Goal: Use online tool/utility: Utilize a website feature to perform a specific function

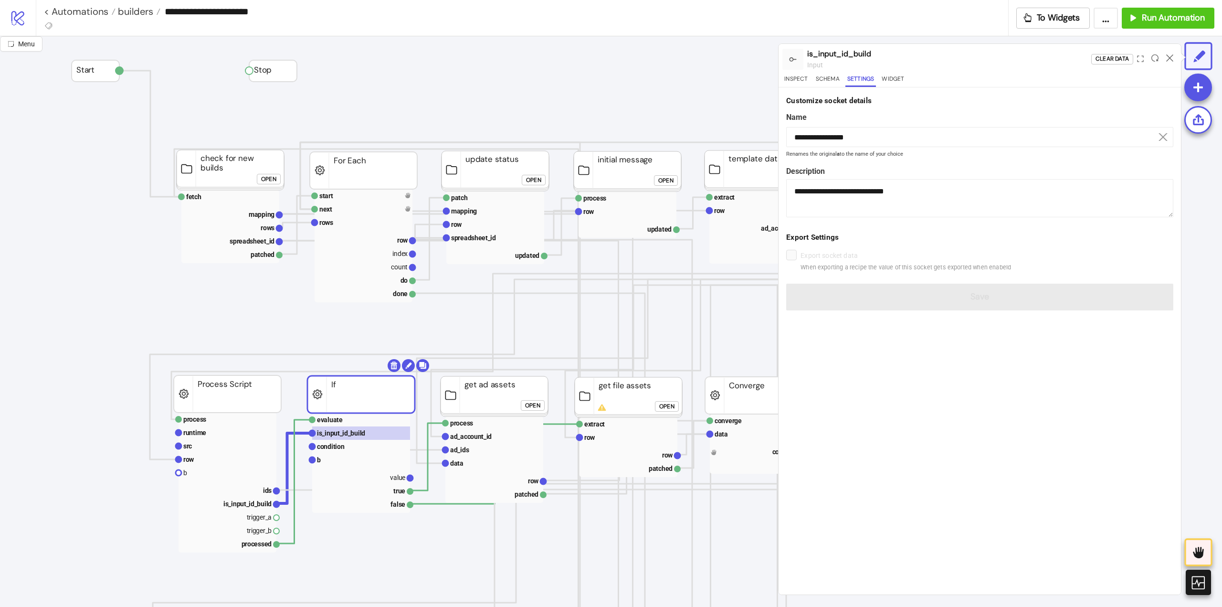
scroll to position [143, 0]
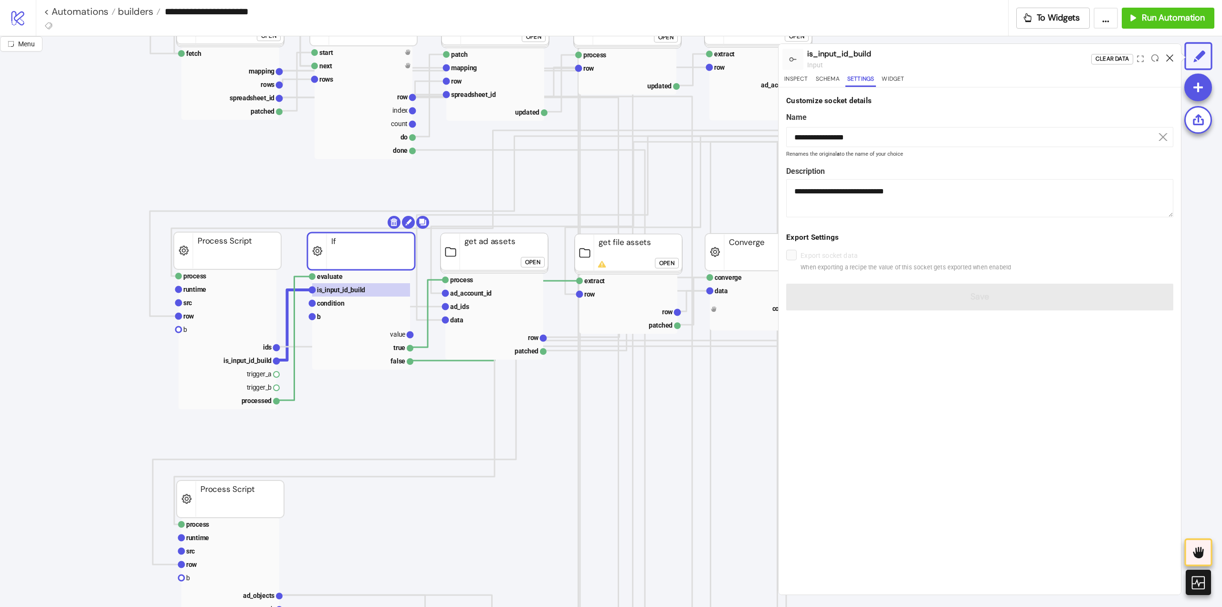
click at [1170, 58] on icon at bounding box center [1169, 57] width 7 height 7
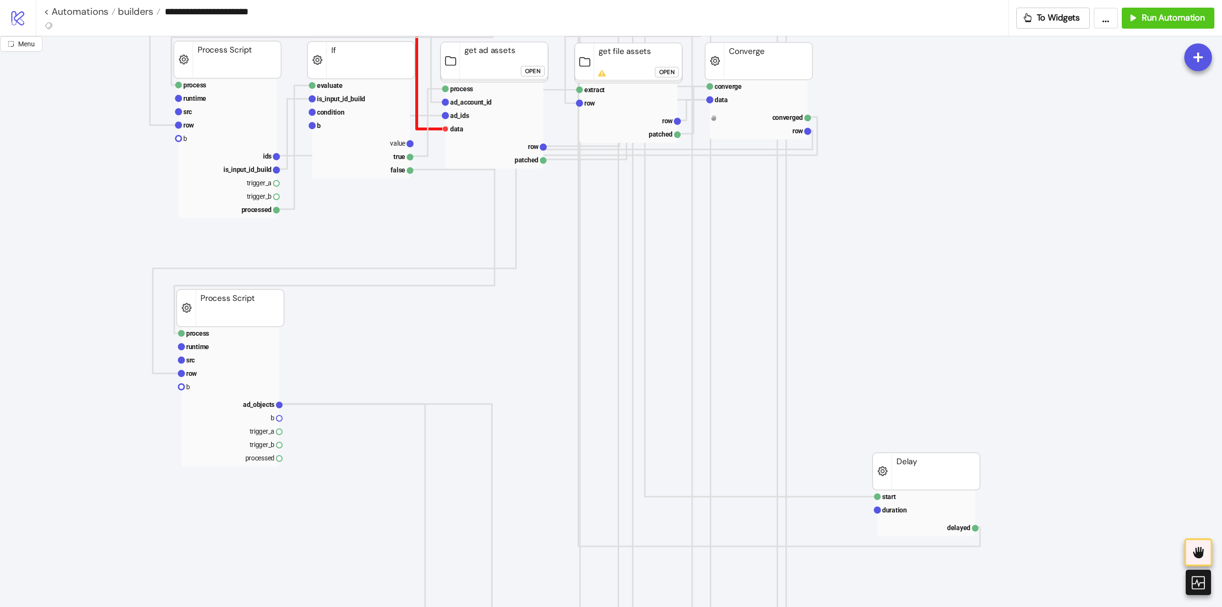
scroll to position [430, 0]
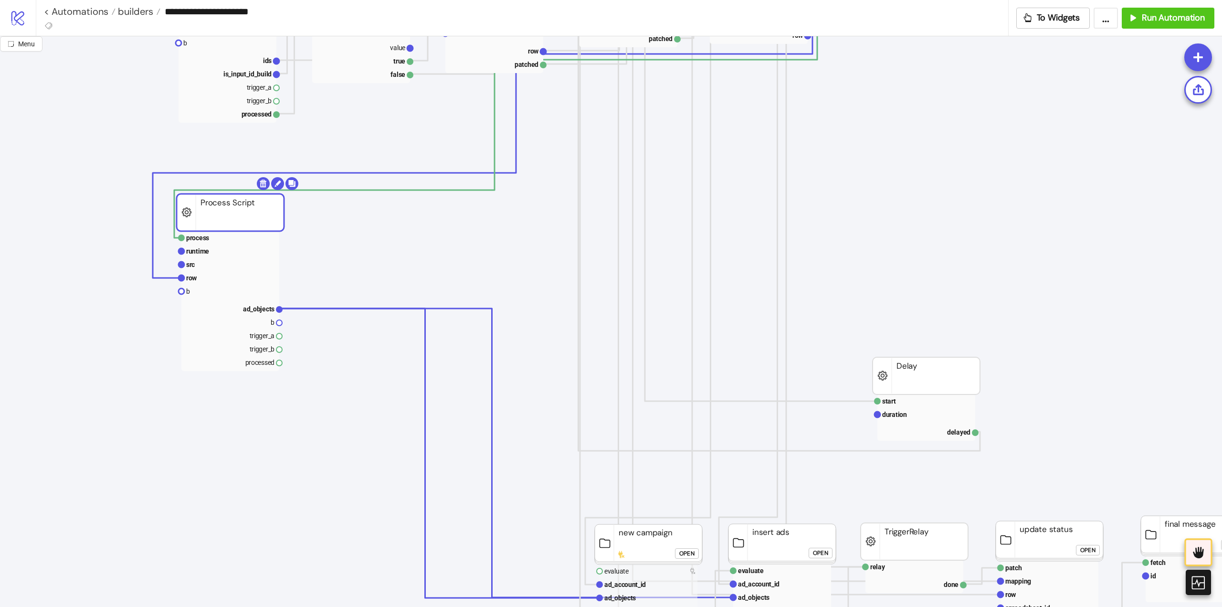
click at [236, 214] on rect at bounding box center [230, 212] width 107 height 37
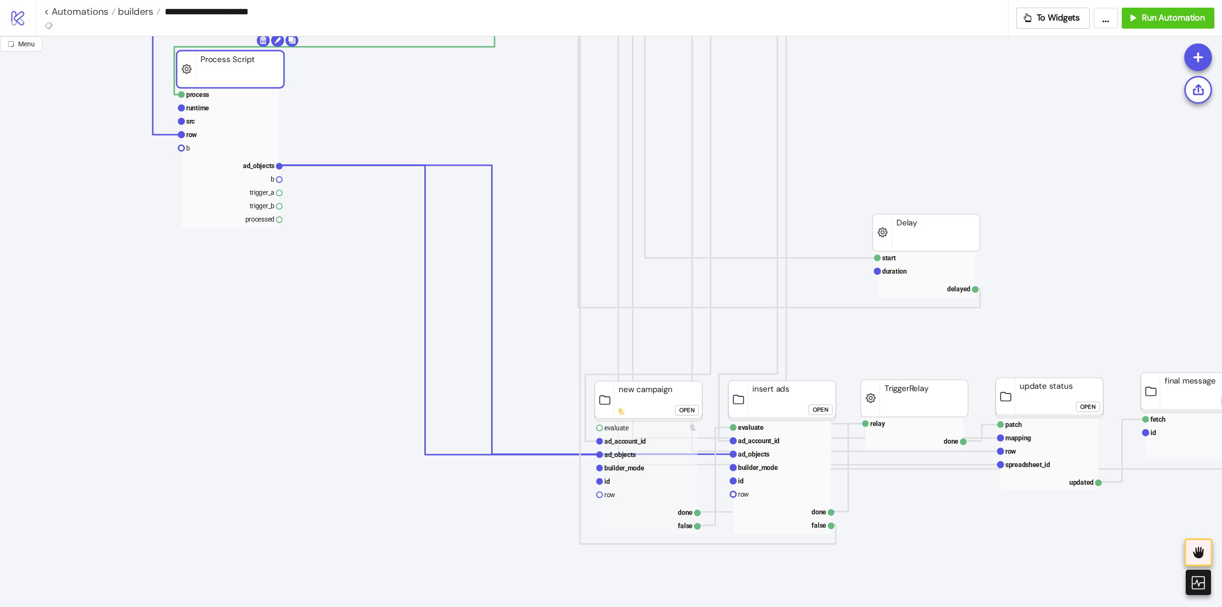
scroll to position [573, 191]
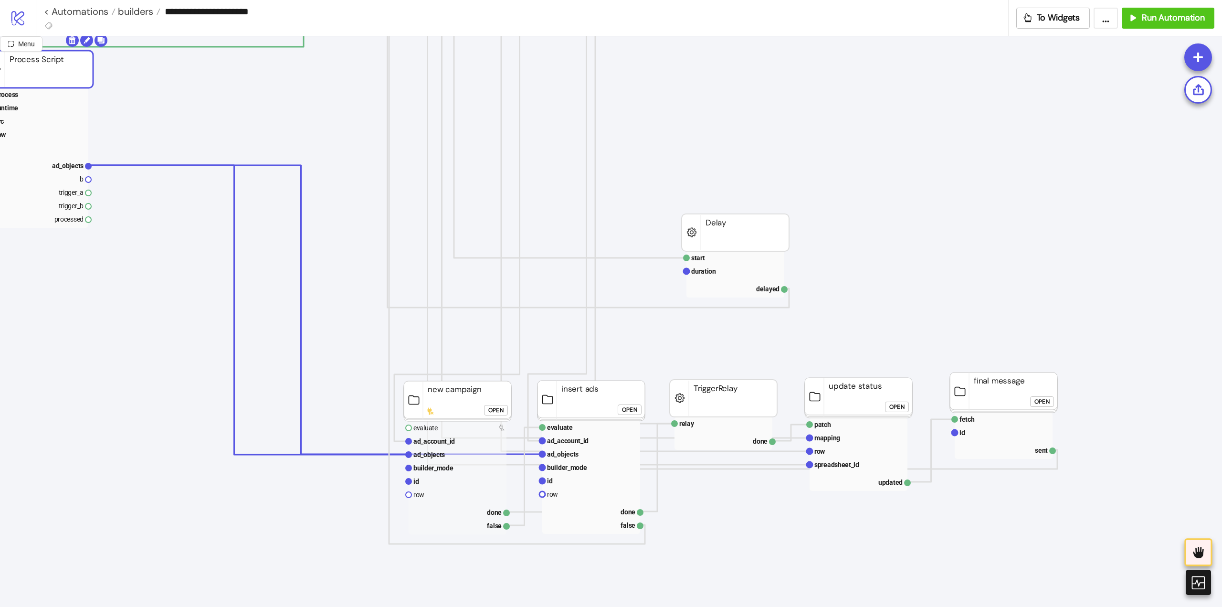
click at [632, 412] on div "Open" at bounding box center [629, 409] width 15 height 11
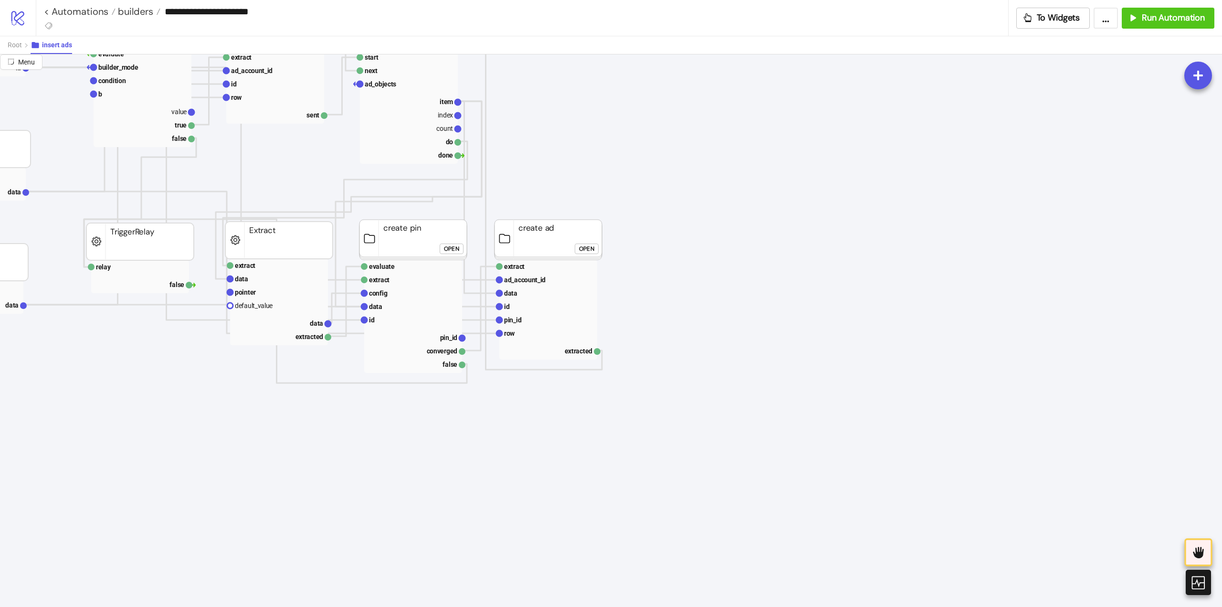
scroll to position [0, 191]
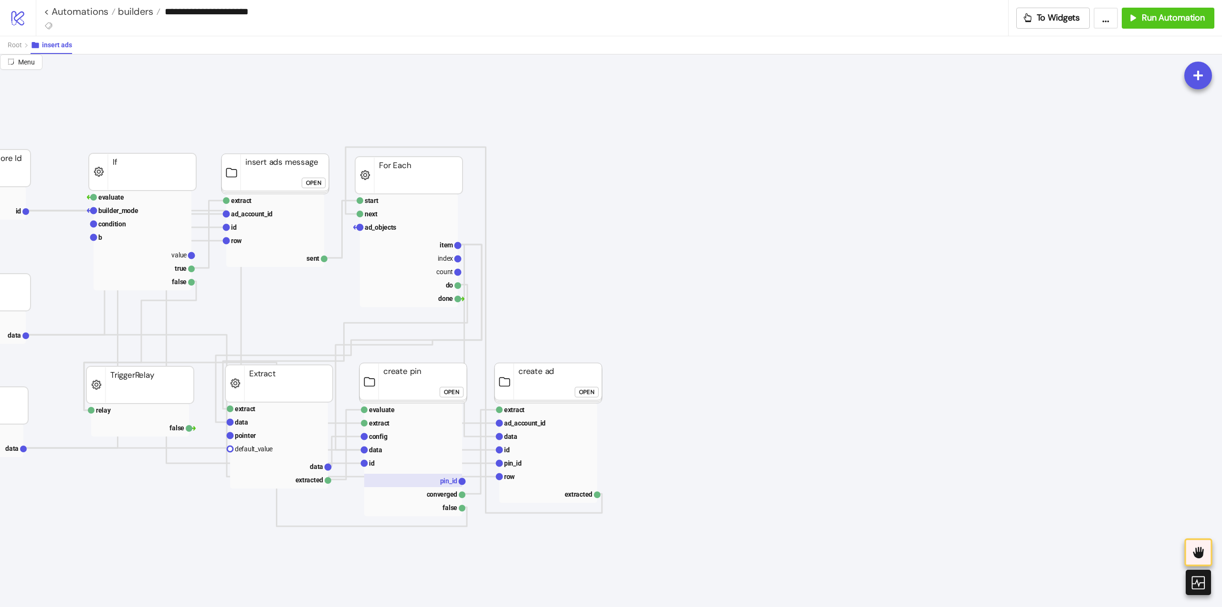
click at [448, 479] on text "pin_id" at bounding box center [449, 481] width 18 height 8
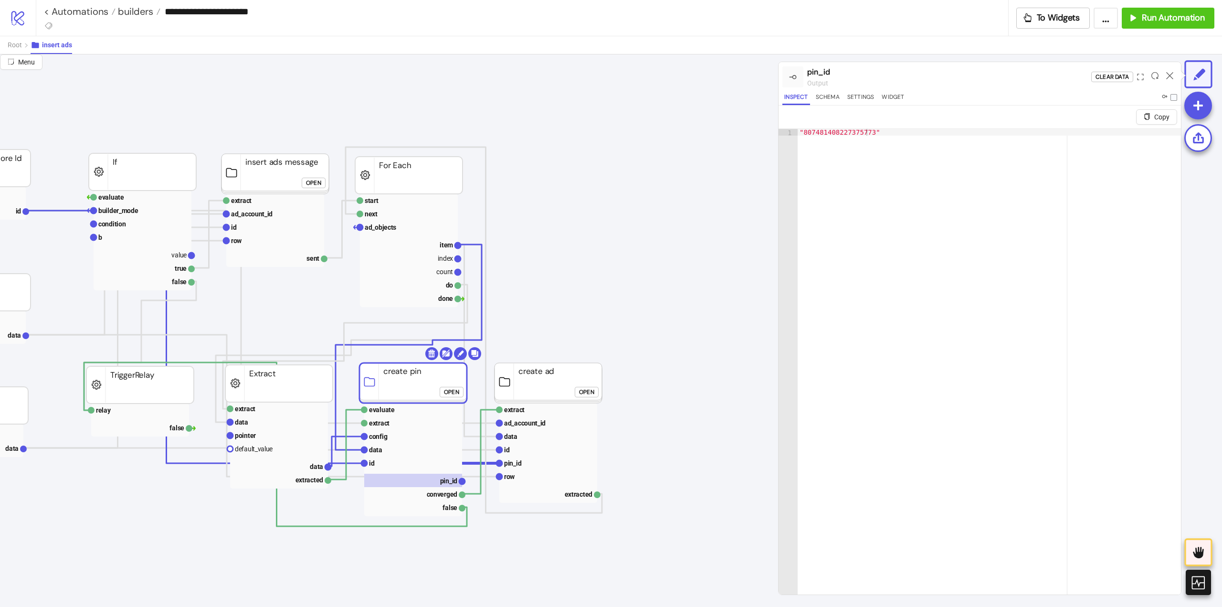
click at [590, 394] on div "Open" at bounding box center [586, 391] width 15 height 11
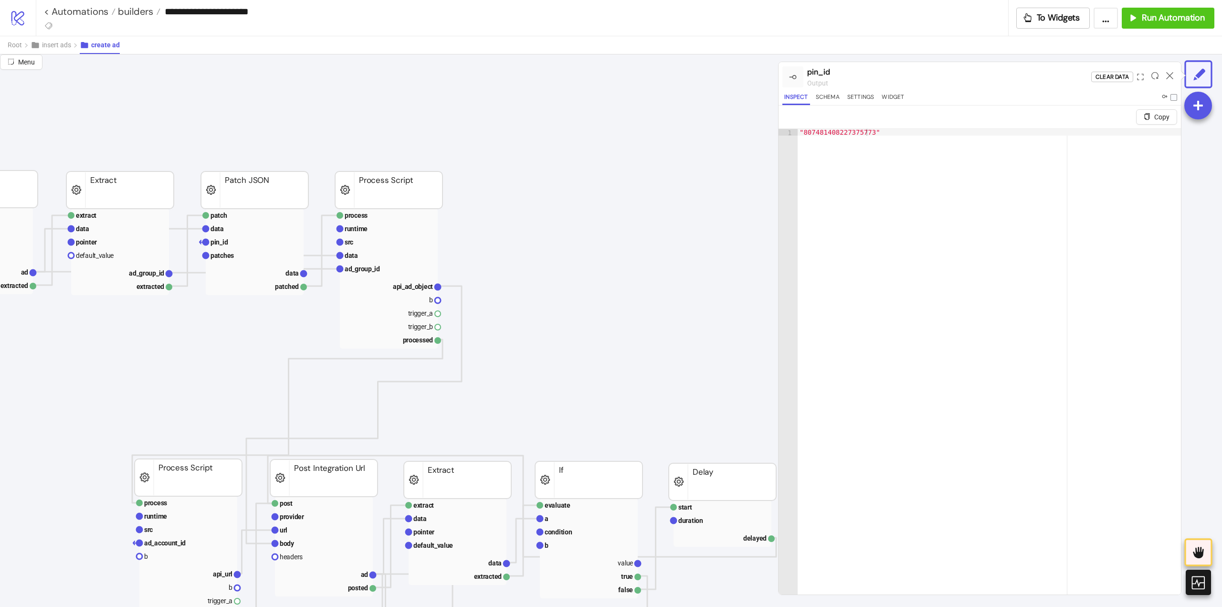
scroll to position [0, 0]
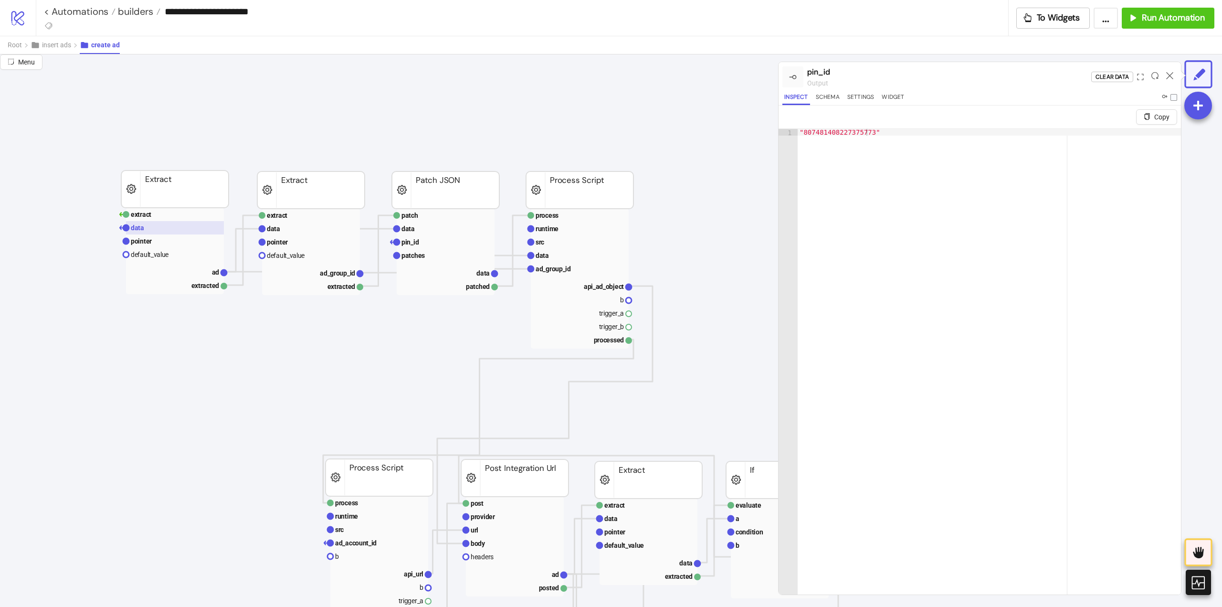
click at [163, 234] on rect at bounding box center [175, 227] width 98 height 13
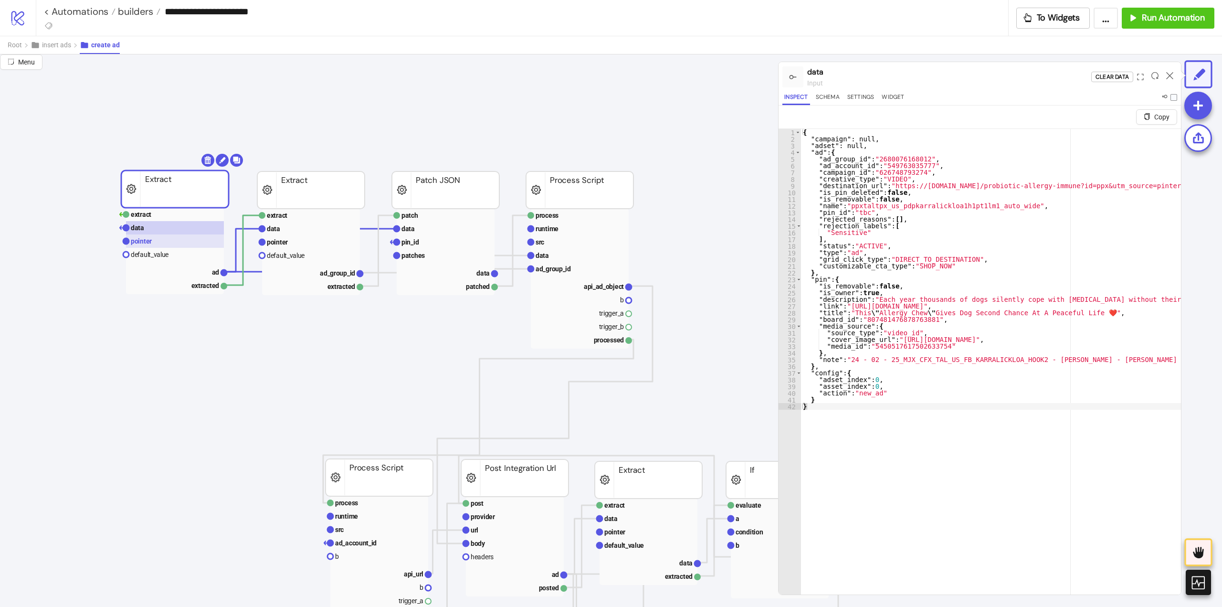
click at [163, 247] on rect at bounding box center [175, 240] width 98 height 13
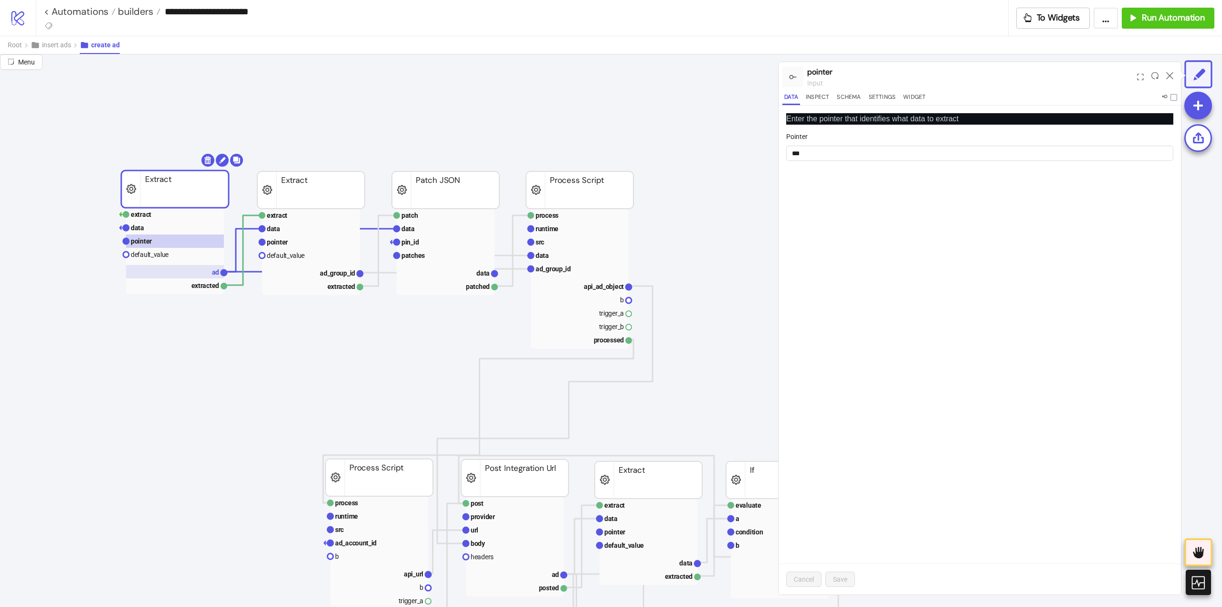
click at [182, 269] on rect at bounding box center [175, 271] width 98 height 13
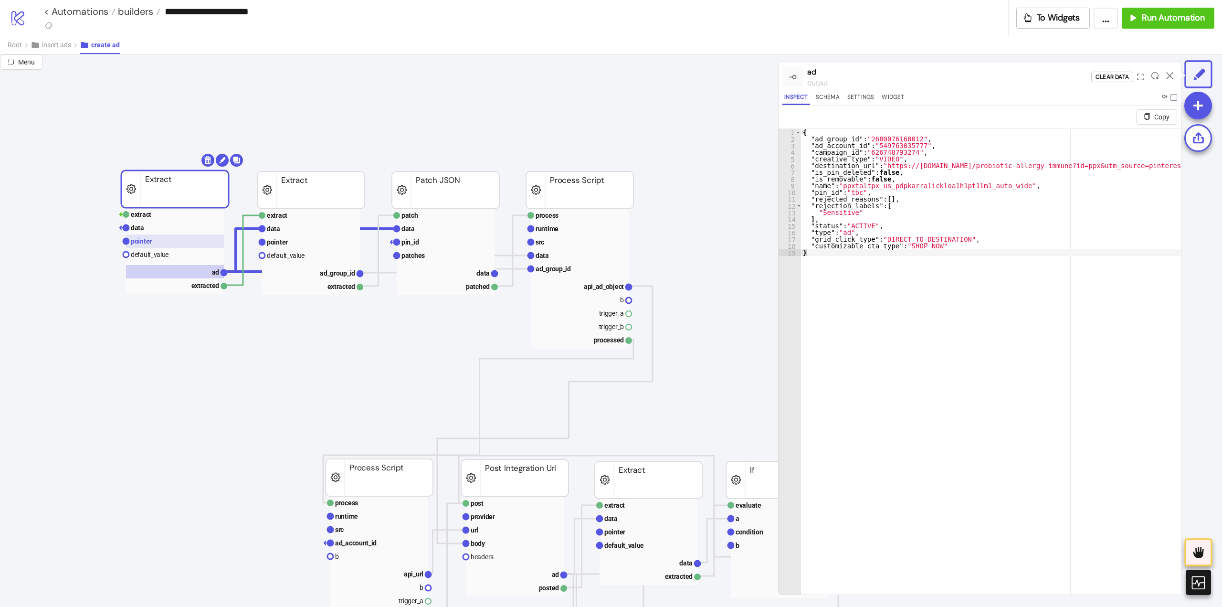
click at [150, 244] on text "pointer" at bounding box center [141, 241] width 21 height 8
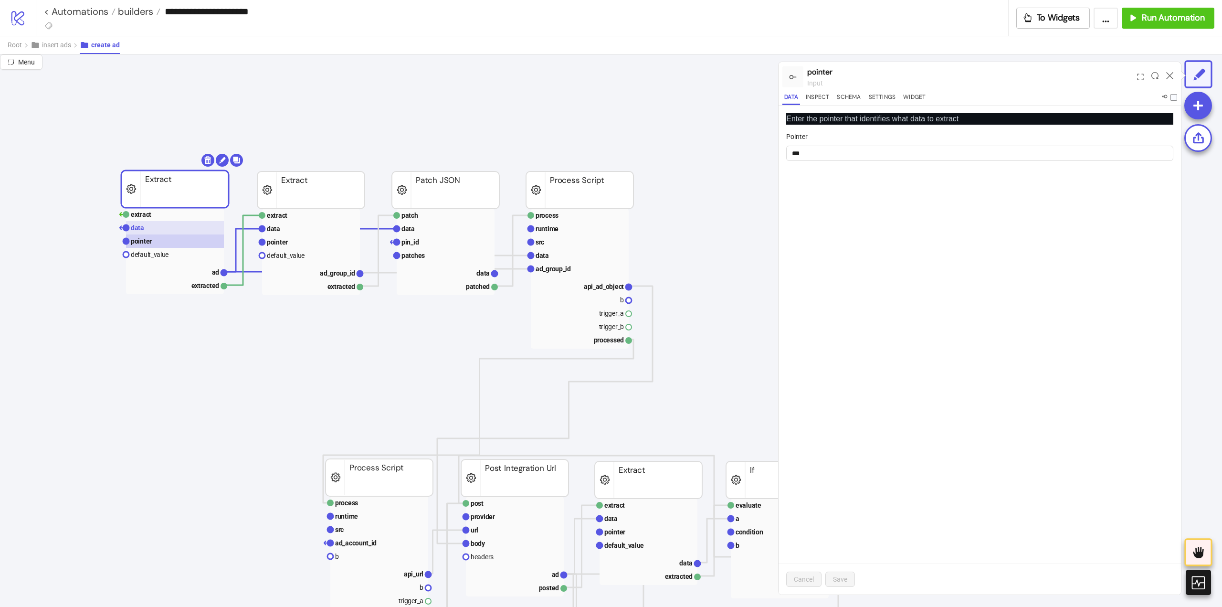
click at [145, 231] on rect at bounding box center [175, 227] width 98 height 13
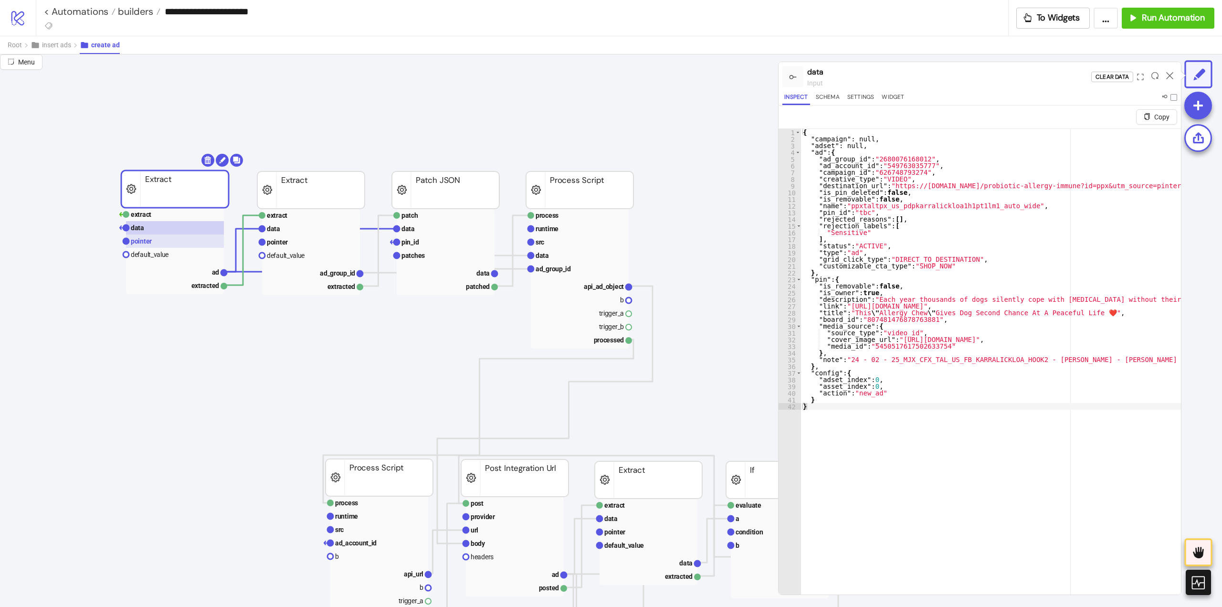
click at [149, 239] on text "pointer" at bounding box center [141, 241] width 21 height 8
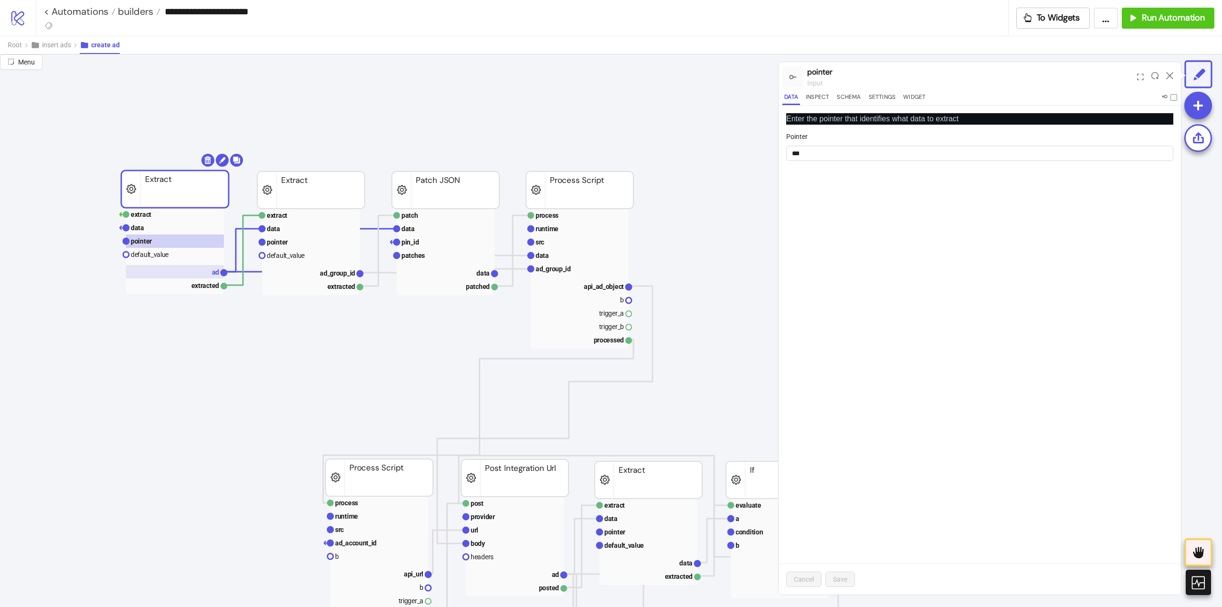
click at [201, 268] on rect at bounding box center [175, 271] width 98 height 13
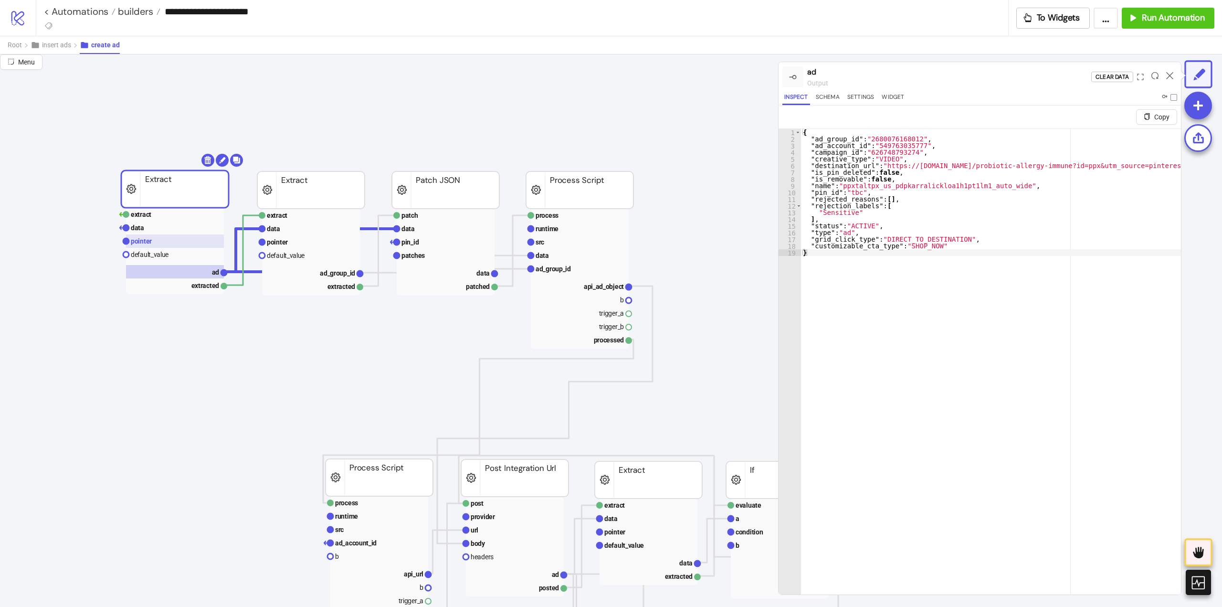
click at [171, 240] on rect at bounding box center [175, 240] width 98 height 13
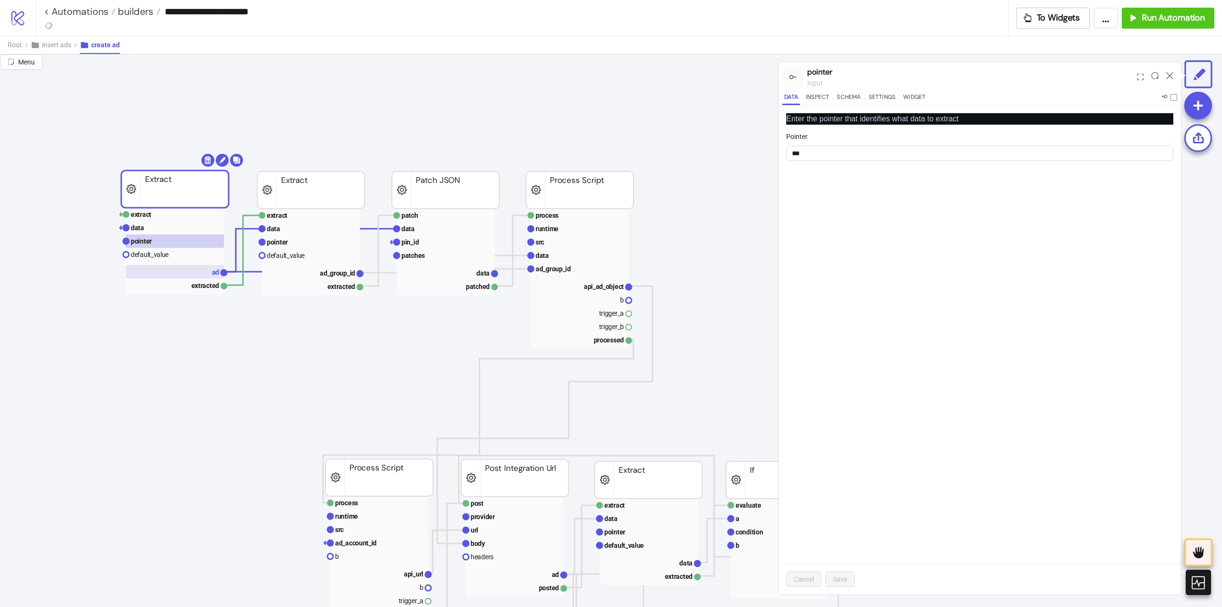
click at [184, 268] on rect at bounding box center [175, 271] width 98 height 13
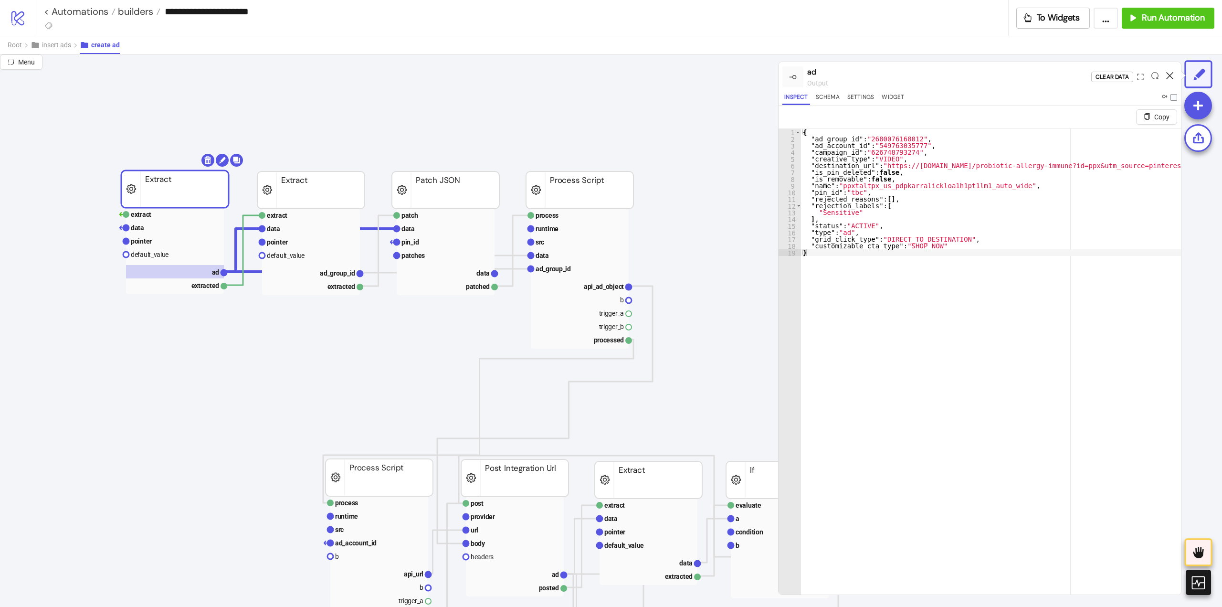
click at [1168, 76] on icon at bounding box center [1169, 75] width 7 height 7
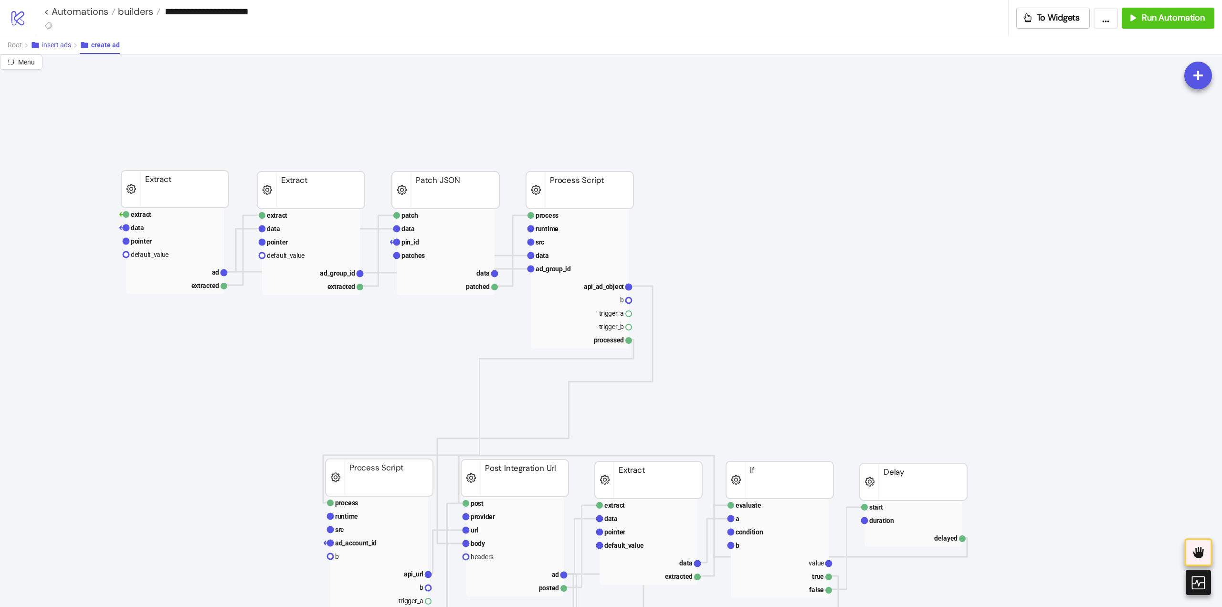
click at [56, 47] on span "insert ads" at bounding box center [56, 45] width 29 height 8
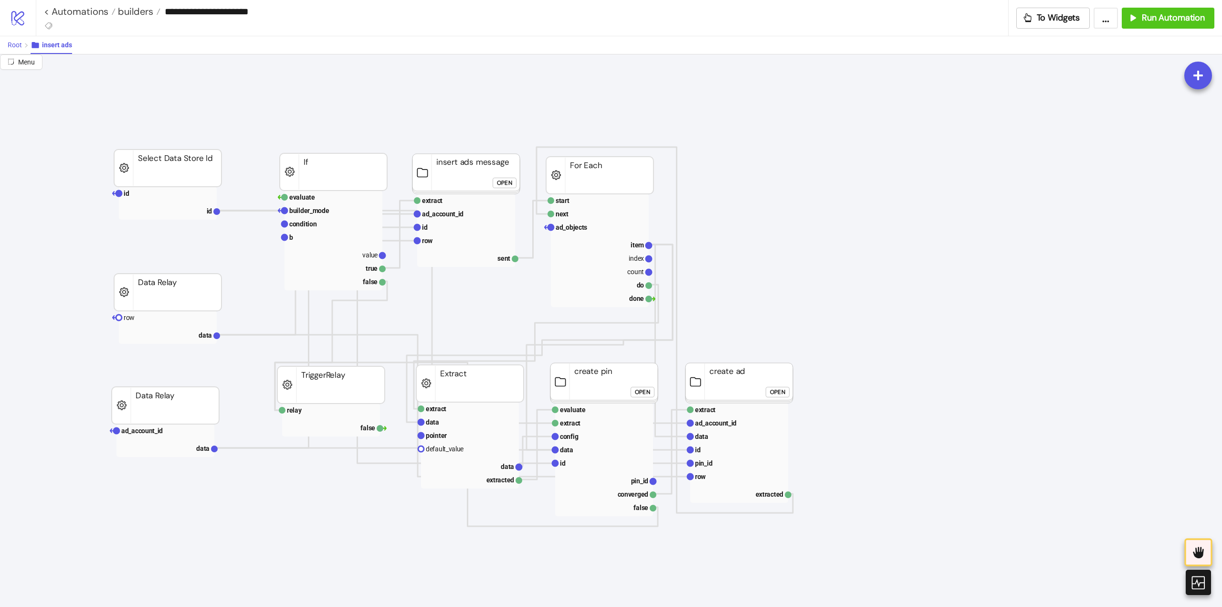
click at [15, 47] on span "Root" at bounding box center [15, 45] width 14 height 8
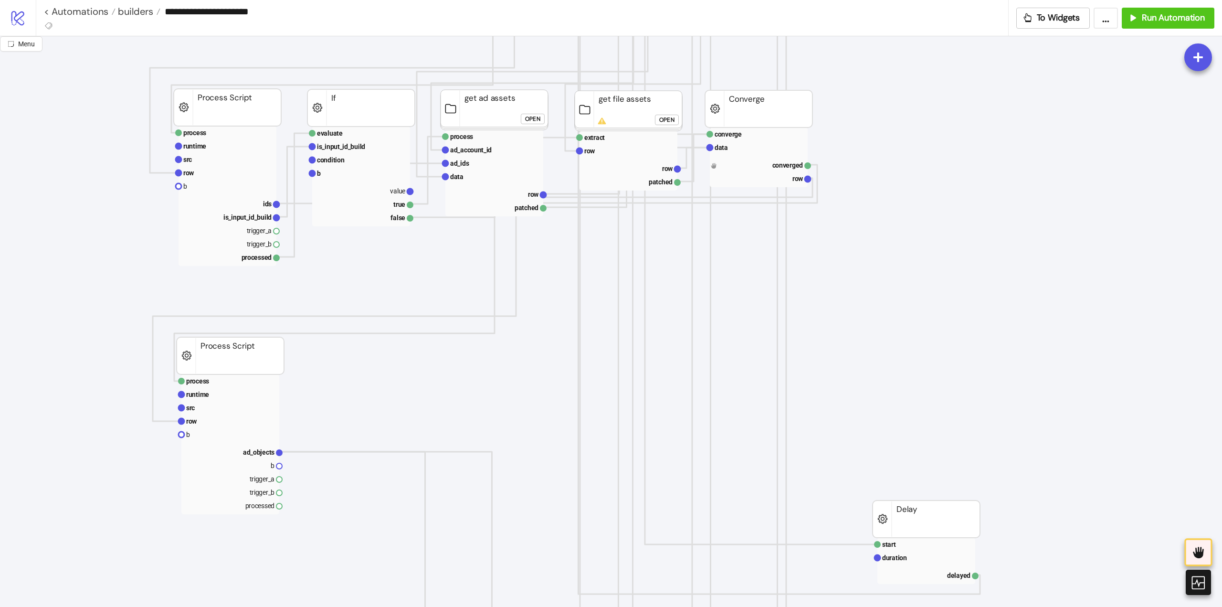
scroll to position [430, 0]
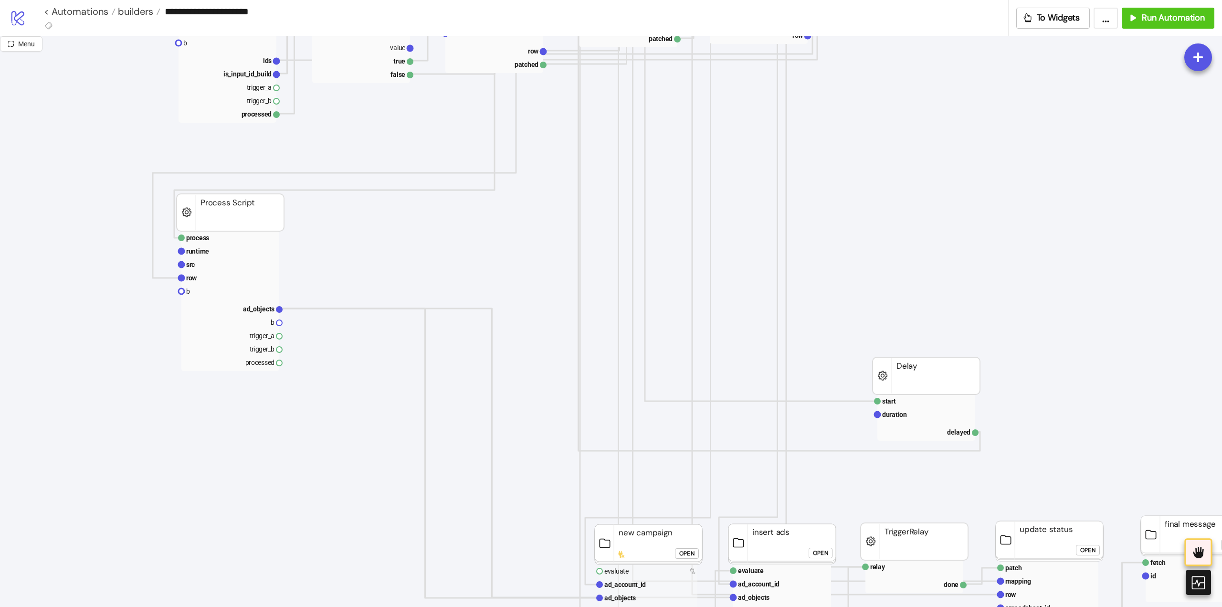
click at [268, 453] on icon "Start Stop process runtime src row b ad_objects b trigger_a trigger_b processed…" at bounding box center [954, 561] width 1909 height 1909
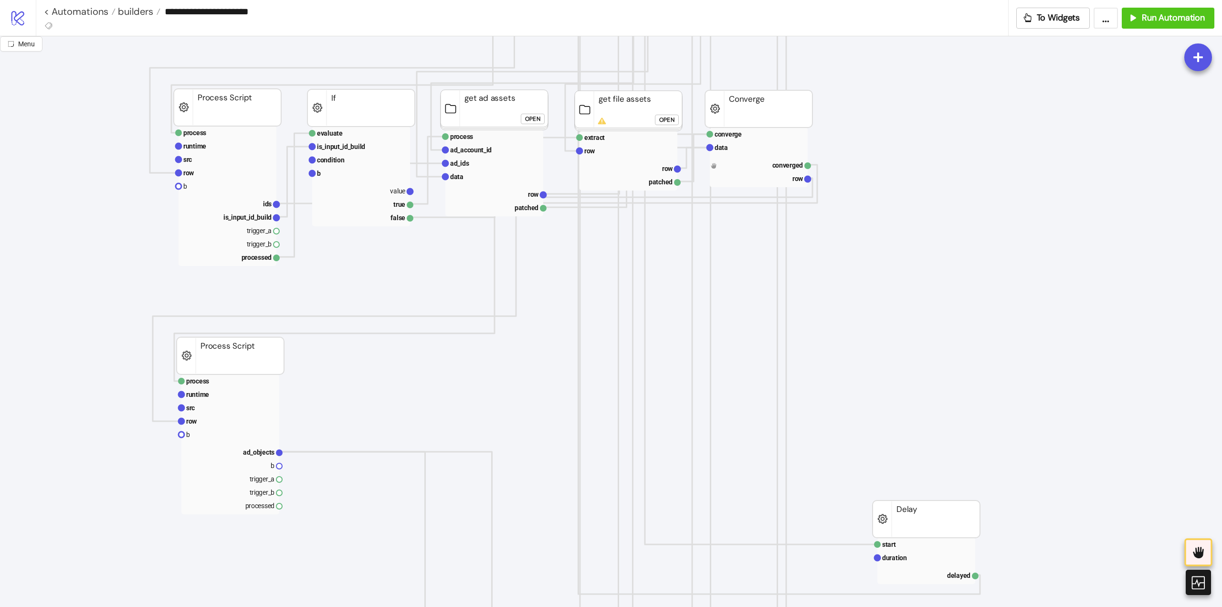
scroll to position [334, 0]
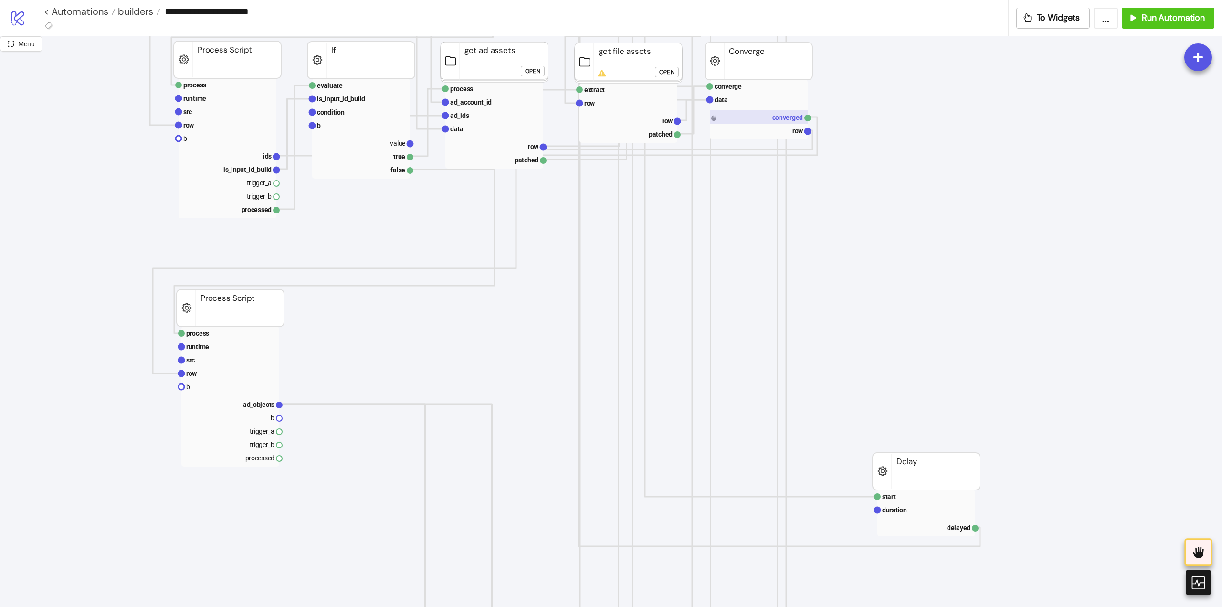
click at [783, 116] on rect at bounding box center [759, 116] width 98 height 13
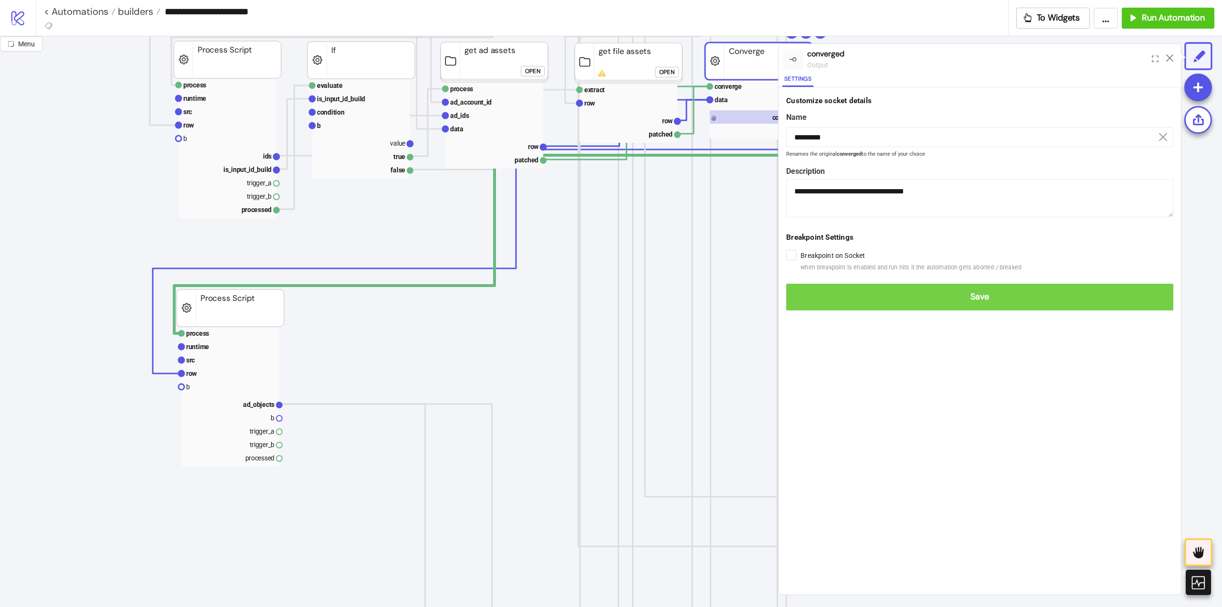
click at [804, 293] on span "Save" at bounding box center [980, 296] width 372 height 11
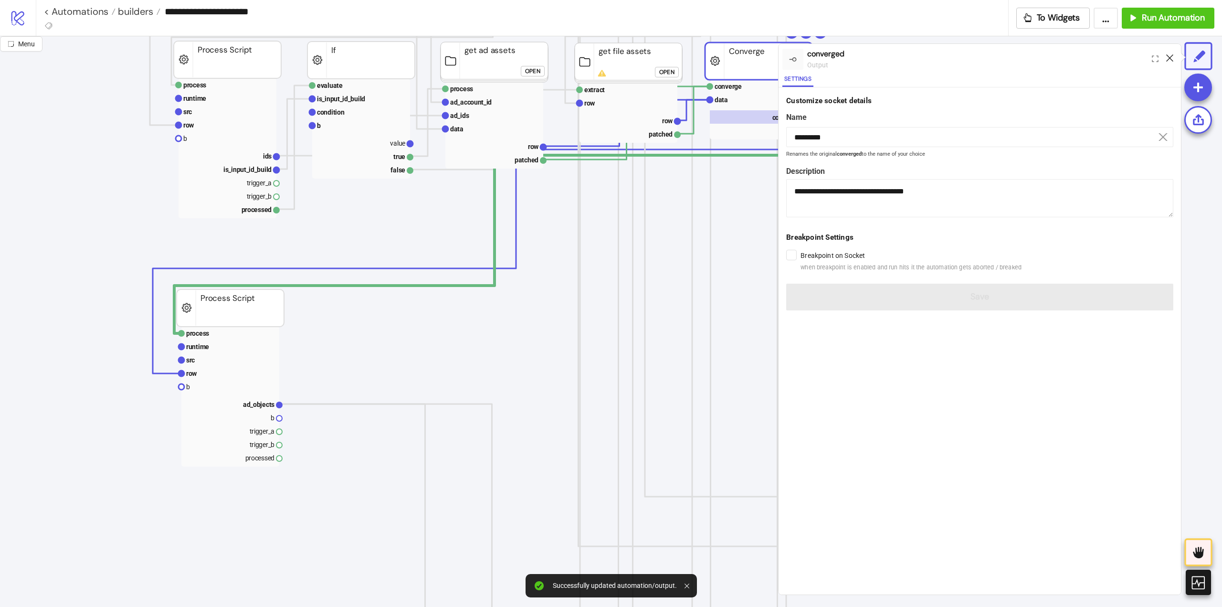
click at [1167, 57] on icon at bounding box center [1169, 57] width 7 height 7
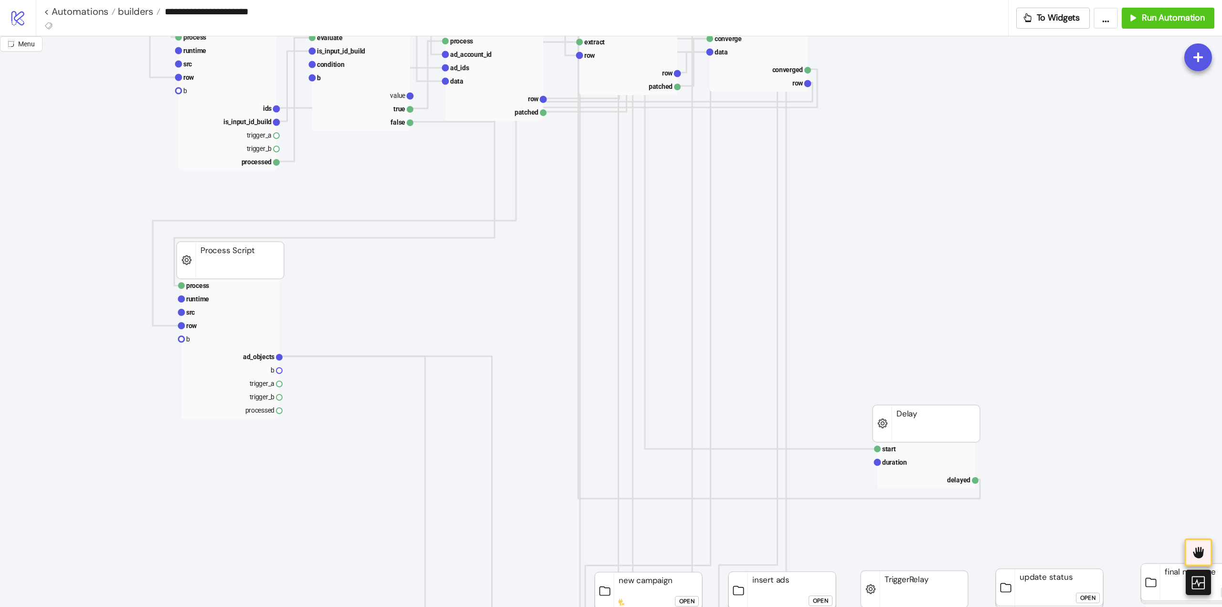
scroll to position [239, 0]
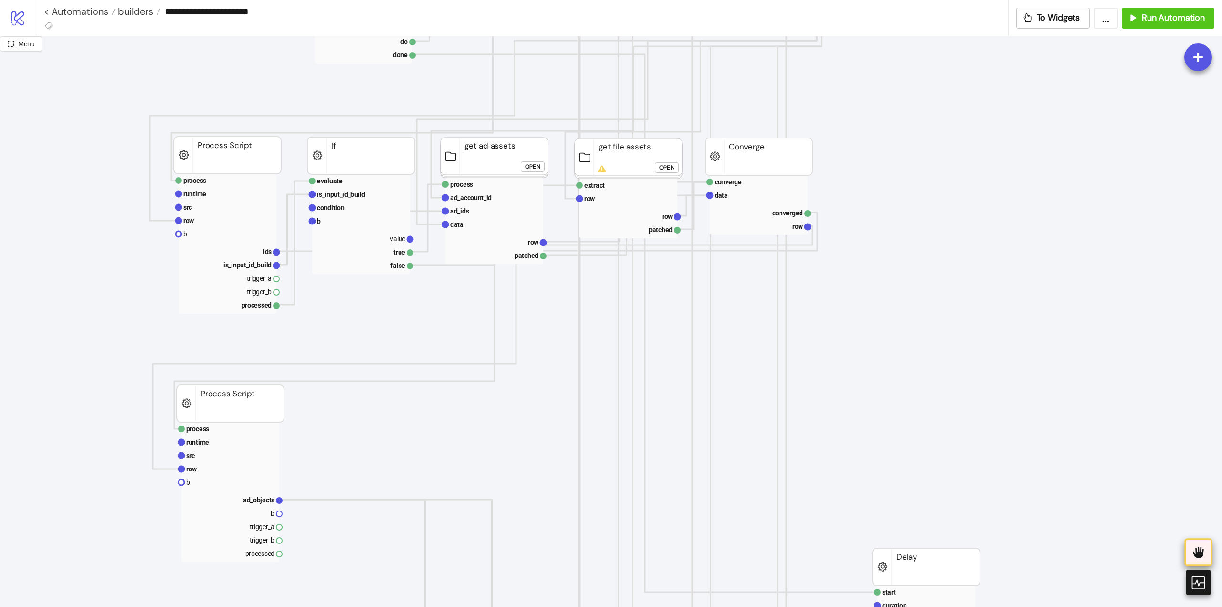
click at [1200, 555] on icon at bounding box center [1198, 551] width 10 height 11
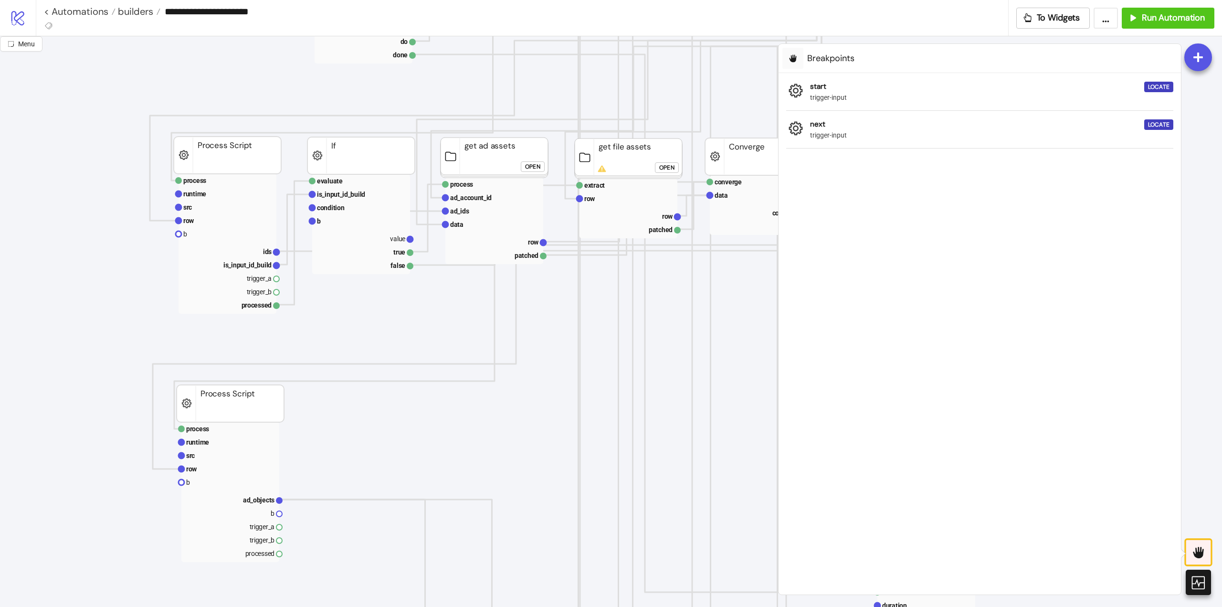
click at [1200, 555] on icon at bounding box center [1198, 551] width 10 height 11
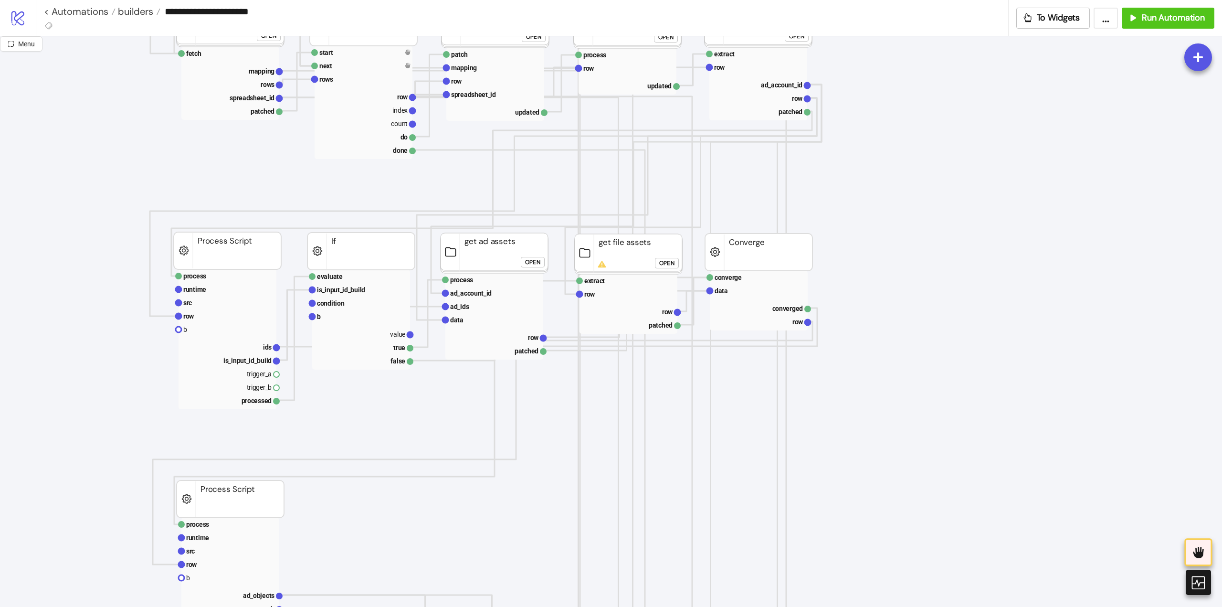
scroll to position [286, 0]
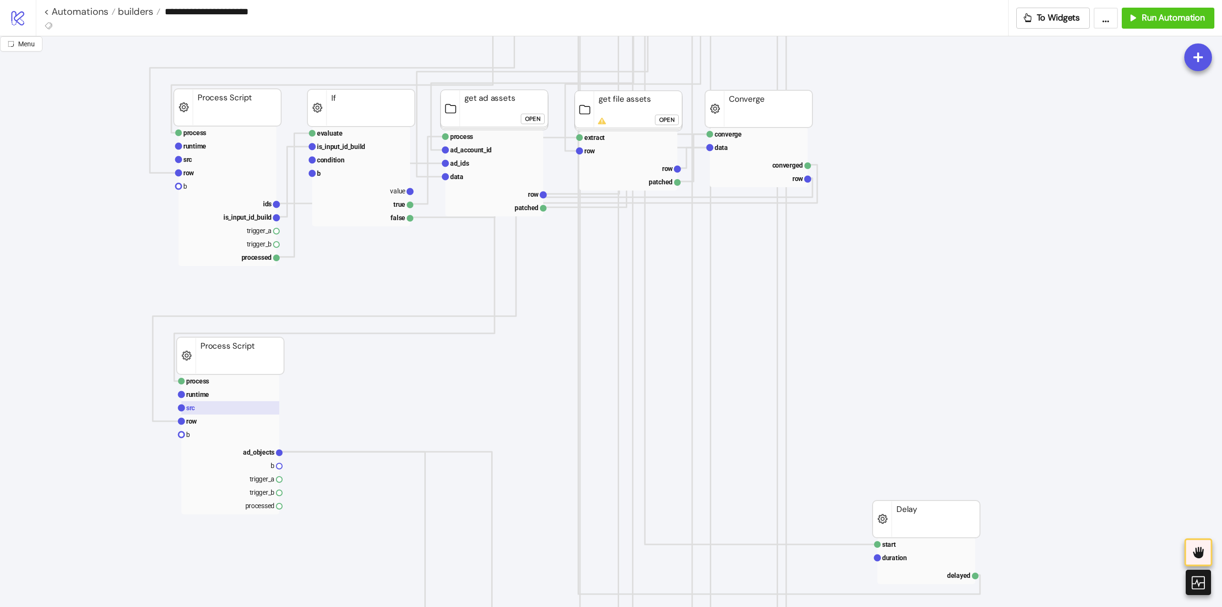
click at [217, 404] on rect at bounding box center [230, 407] width 98 height 13
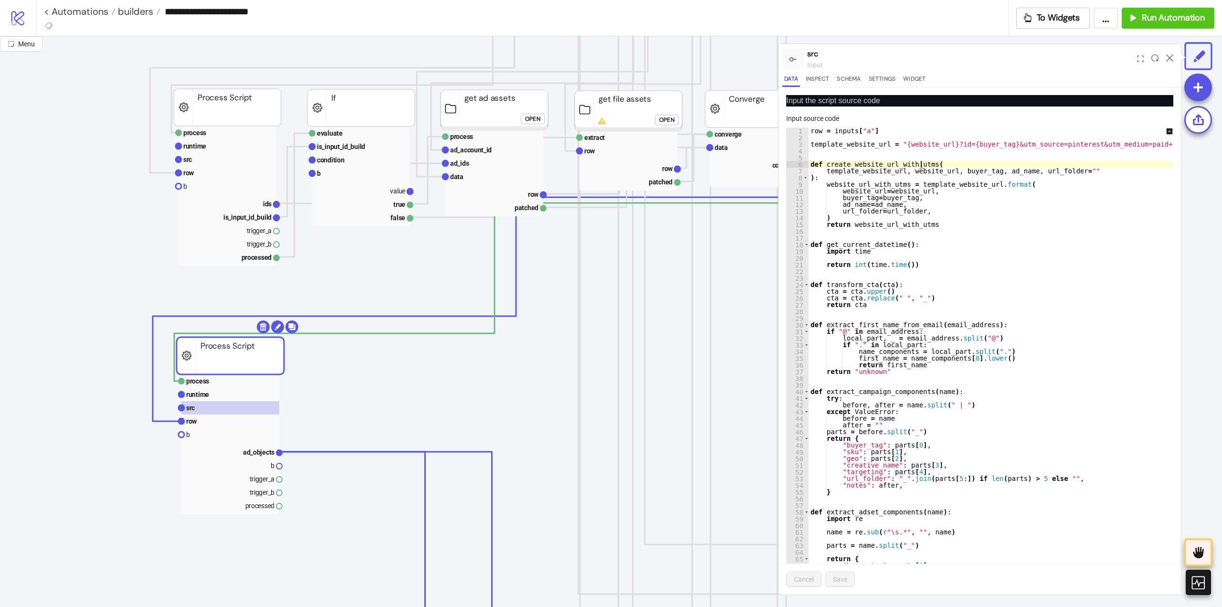
click at [1089, 163] on div "row = inputs [ "a" ] template_website_url = "{website_url}?id={buyer_tag}&utm_s…" at bounding box center [1157, 354] width 699 height 455
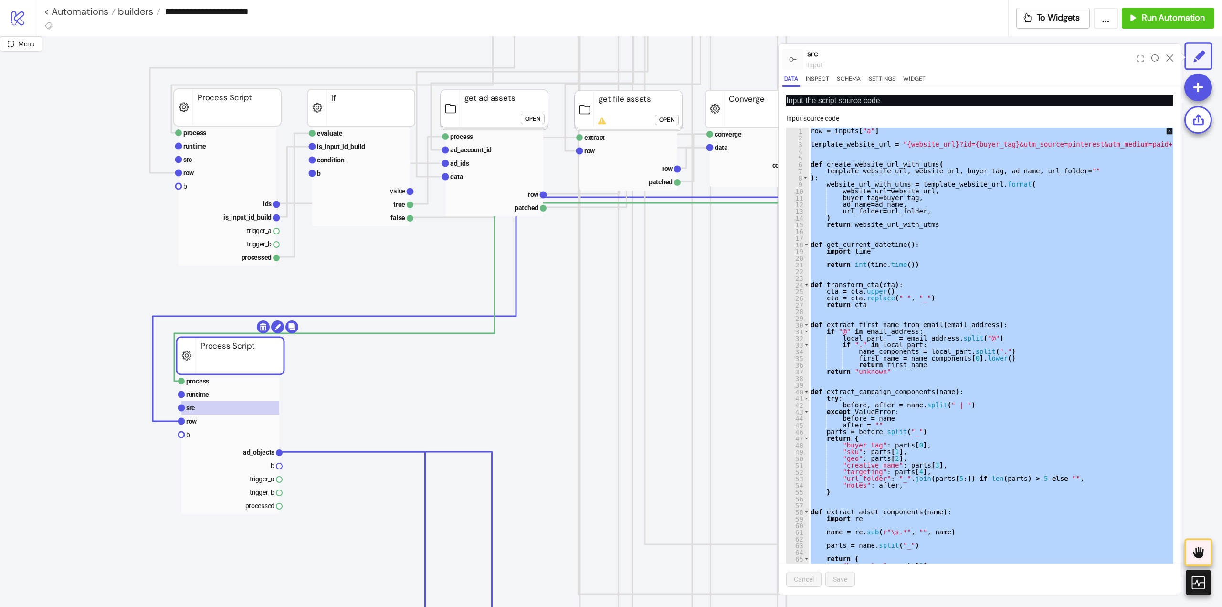
paste textarea "Cursor at row 420"
type textarea "**********"
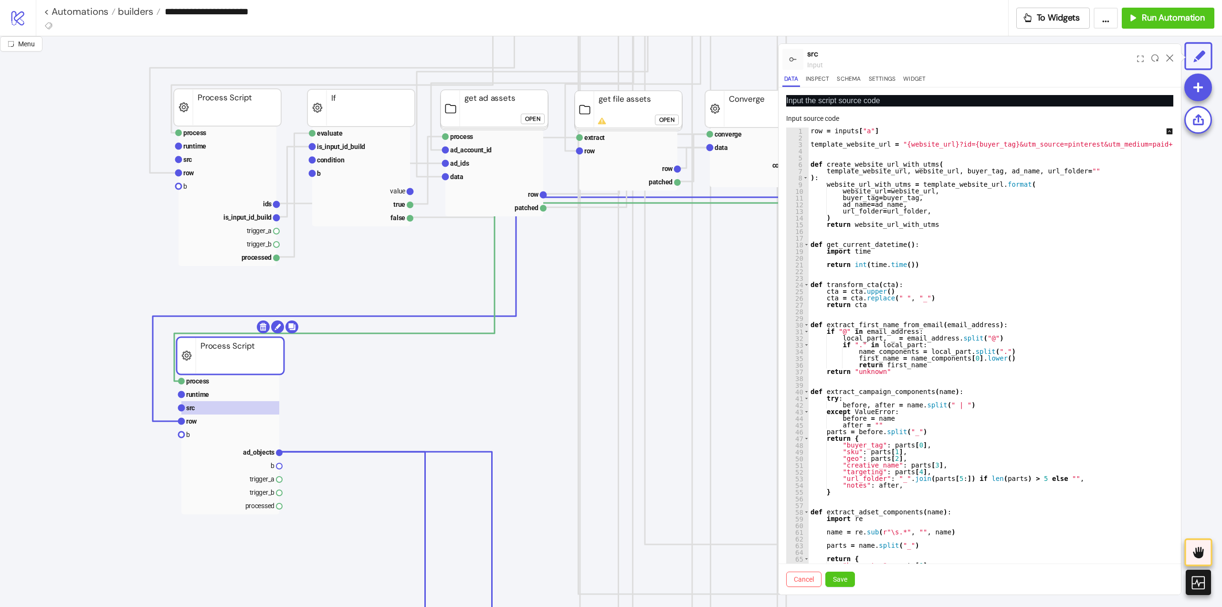
scroll to position [0, 0]
click at [842, 578] on span "Save" at bounding box center [840, 579] width 14 height 8
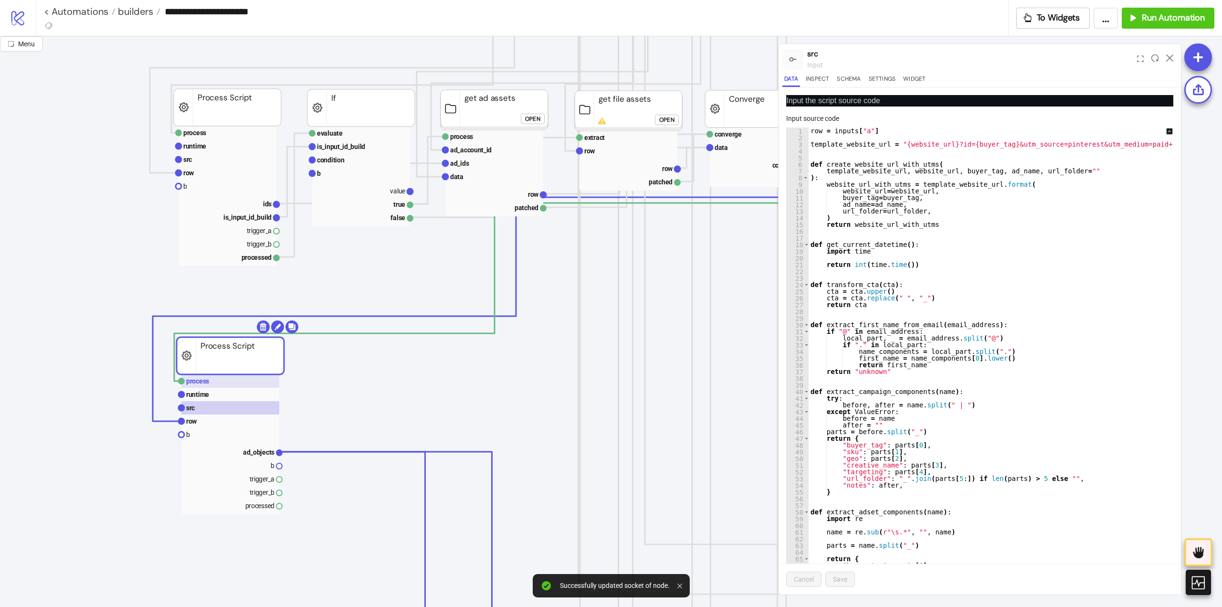
click at [218, 386] on rect at bounding box center [230, 380] width 98 height 13
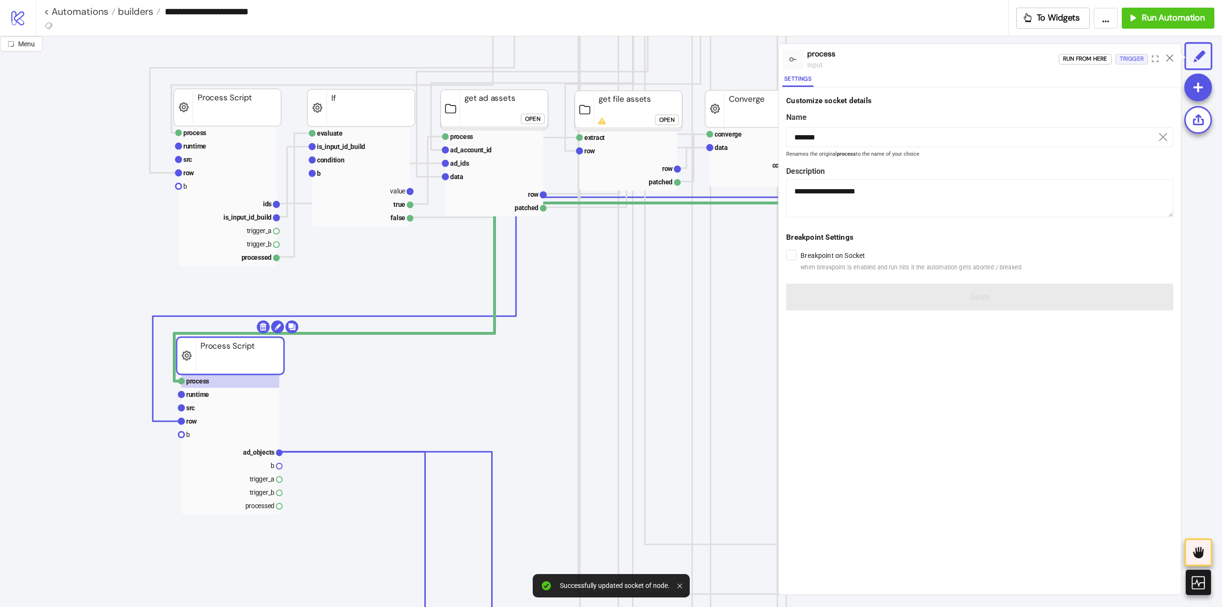
click at [1120, 59] on div "Trigger" at bounding box center [1132, 58] width 24 height 11
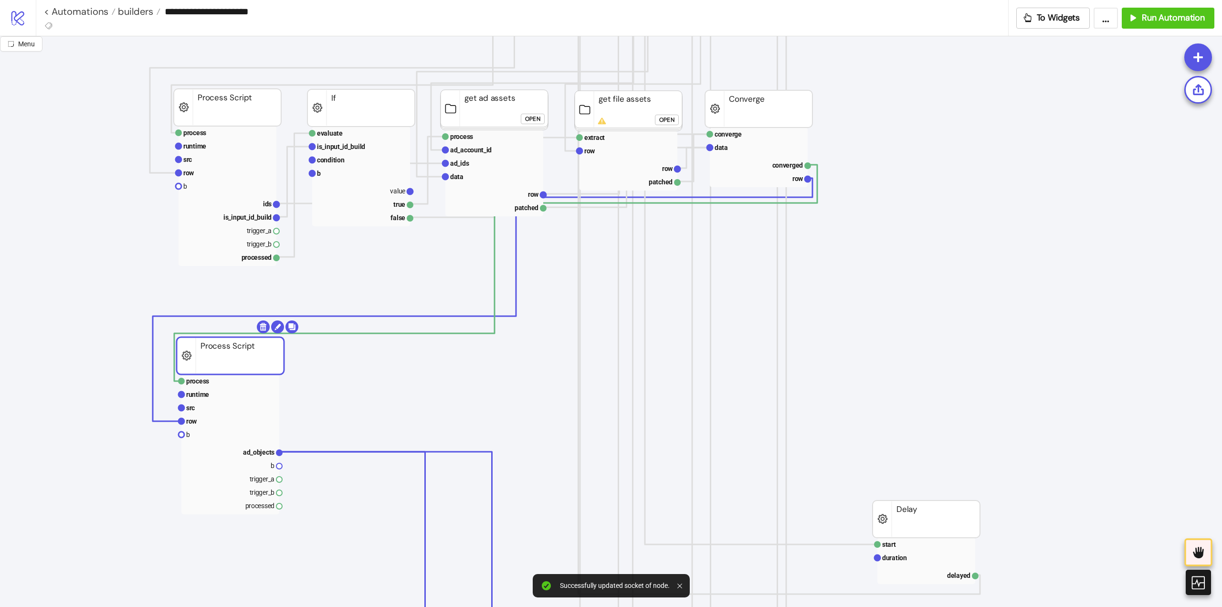
scroll to position [430, 0]
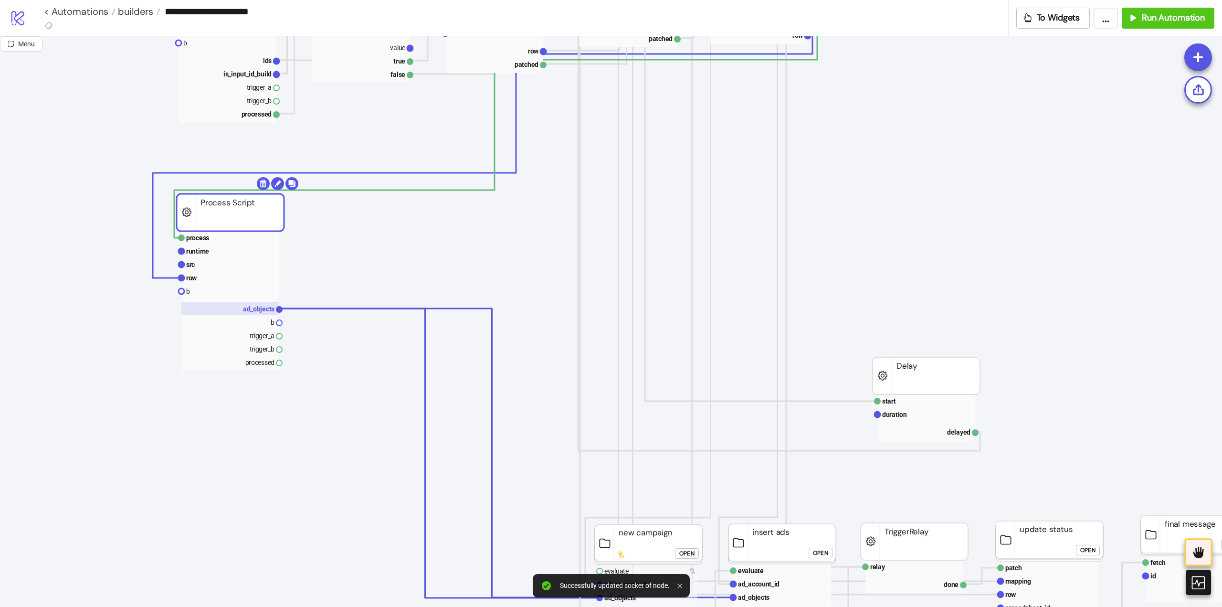
click at [257, 311] on text "ad_objects" at bounding box center [258, 309] width 31 height 8
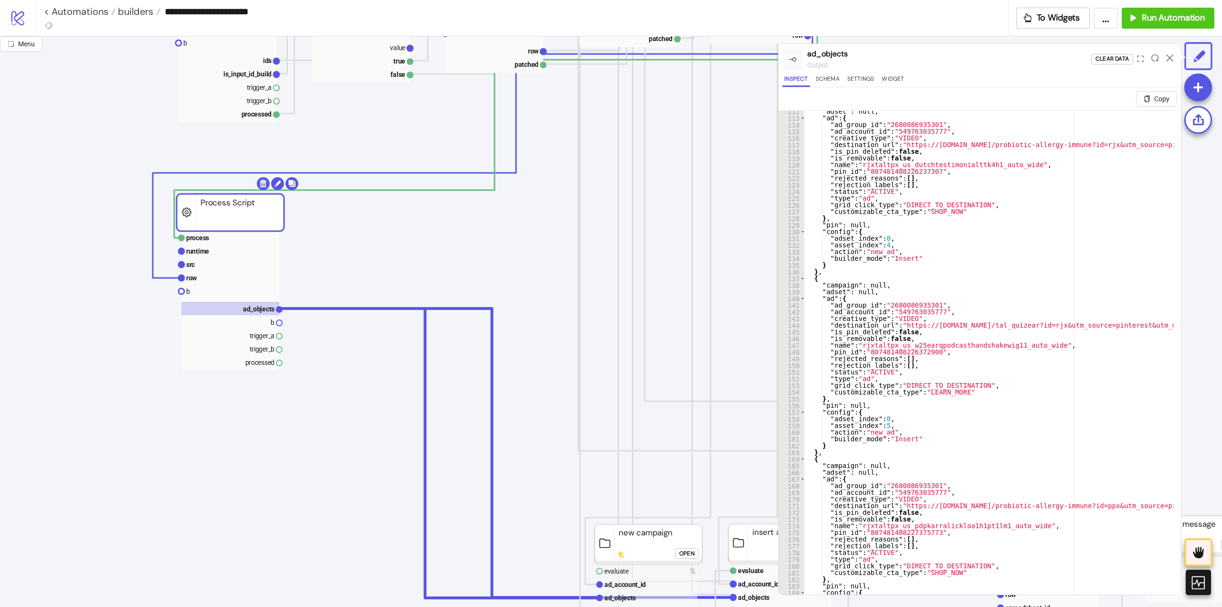
scroll to position [23, 0]
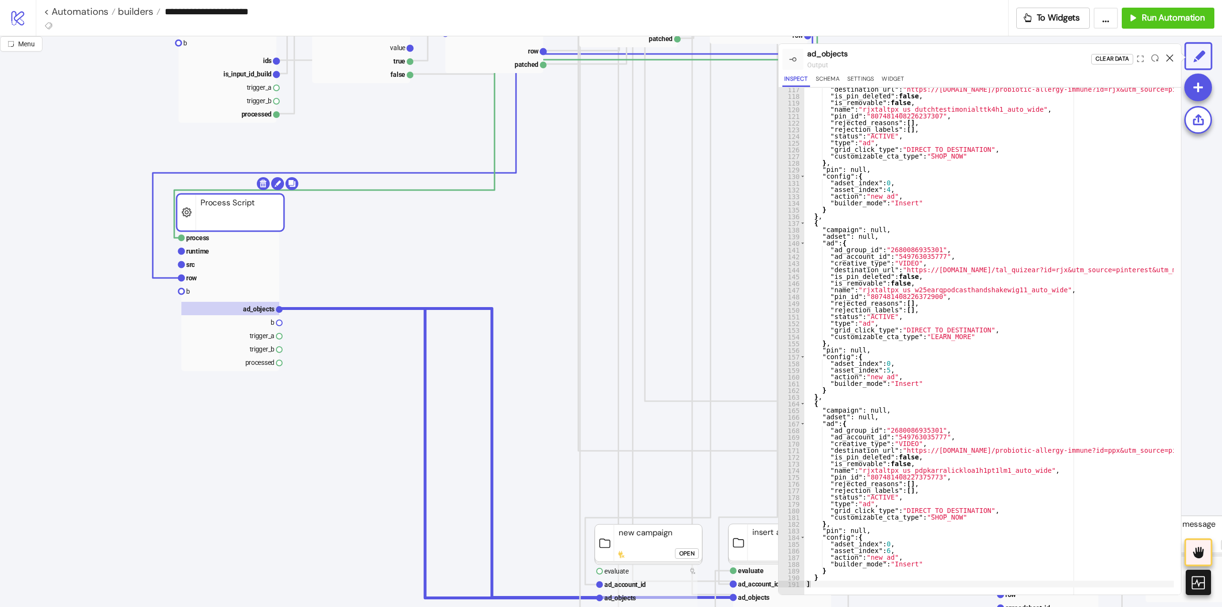
click at [1169, 56] on icon at bounding box center [1169, 57] width 7 height 7
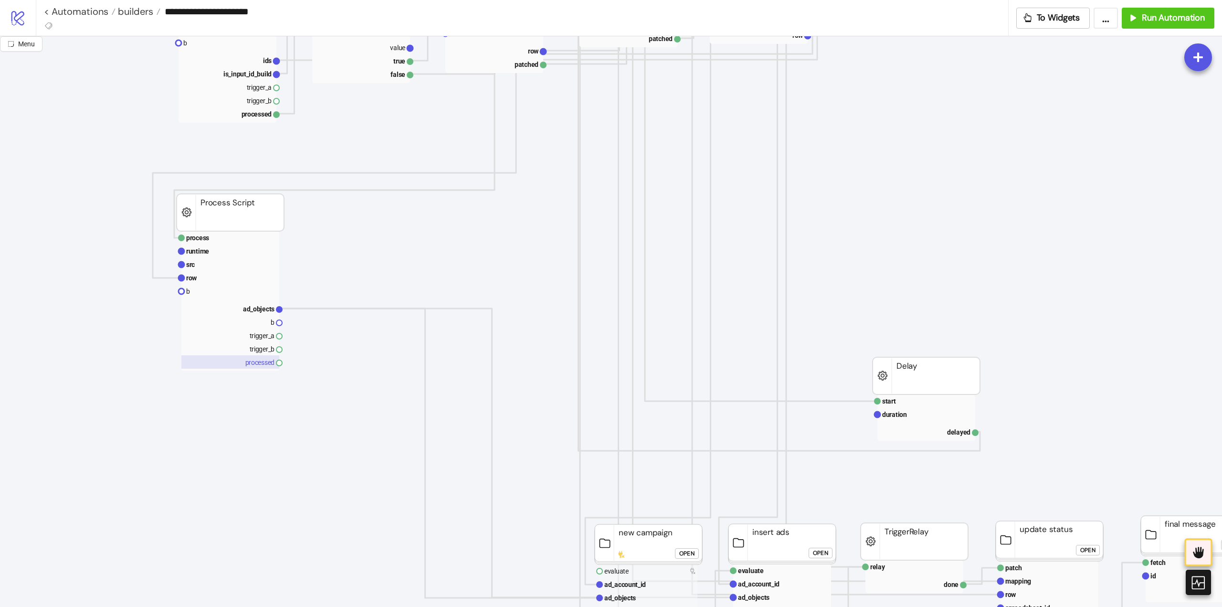
click at [266, 368] on rect at bounding box center [230, 361] width 98 height 13
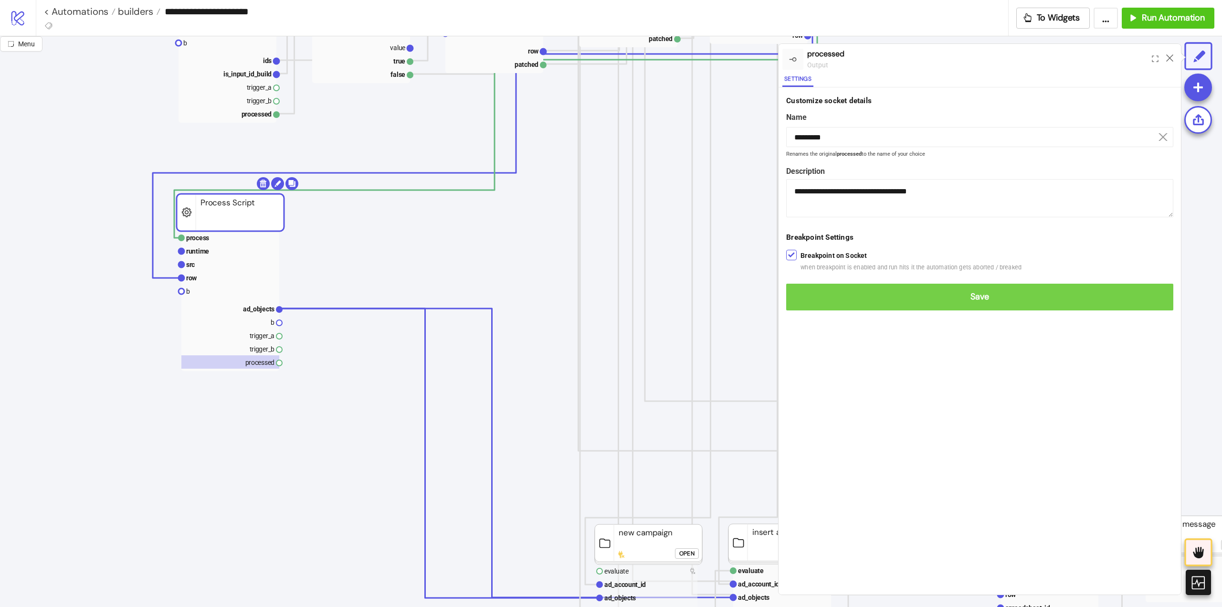
click at [806, 298] on span "Save" at bounding box center [980, 296] width 372 height 11
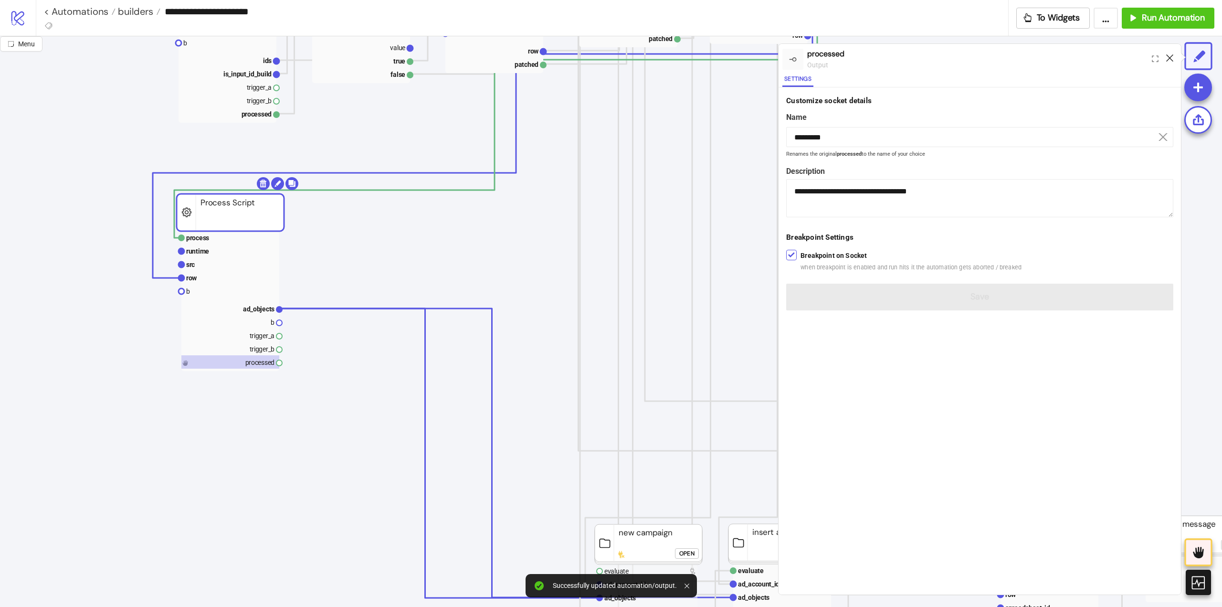
click at [1170, 57] on icon at bounding box center [1169, 57] width 7 height 7
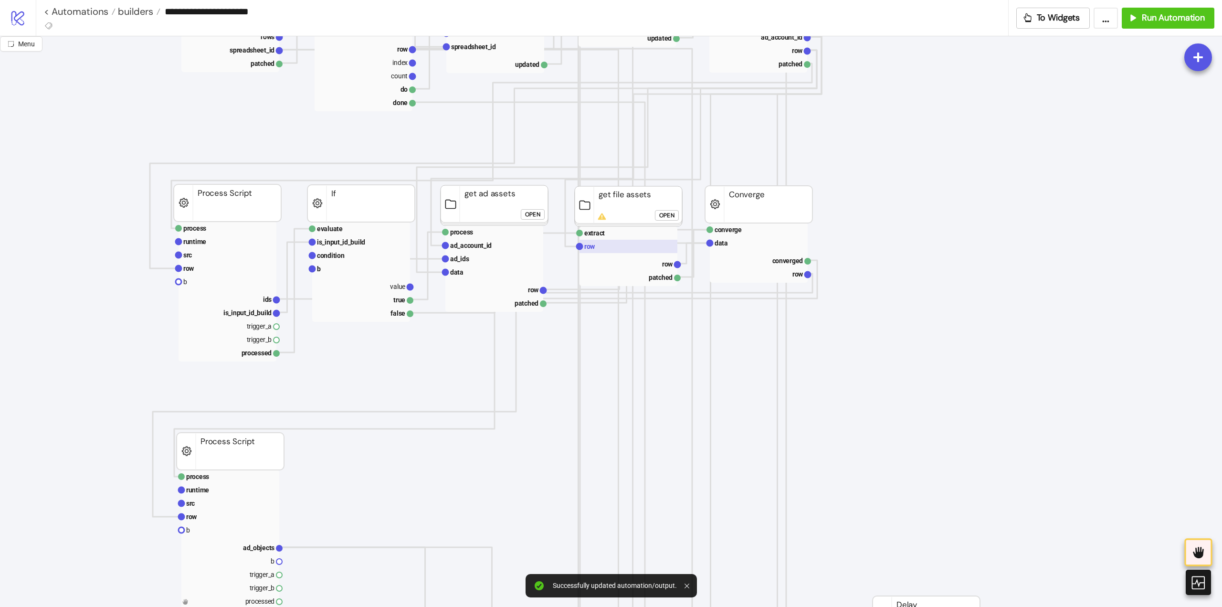
scroll to position [239, 0]
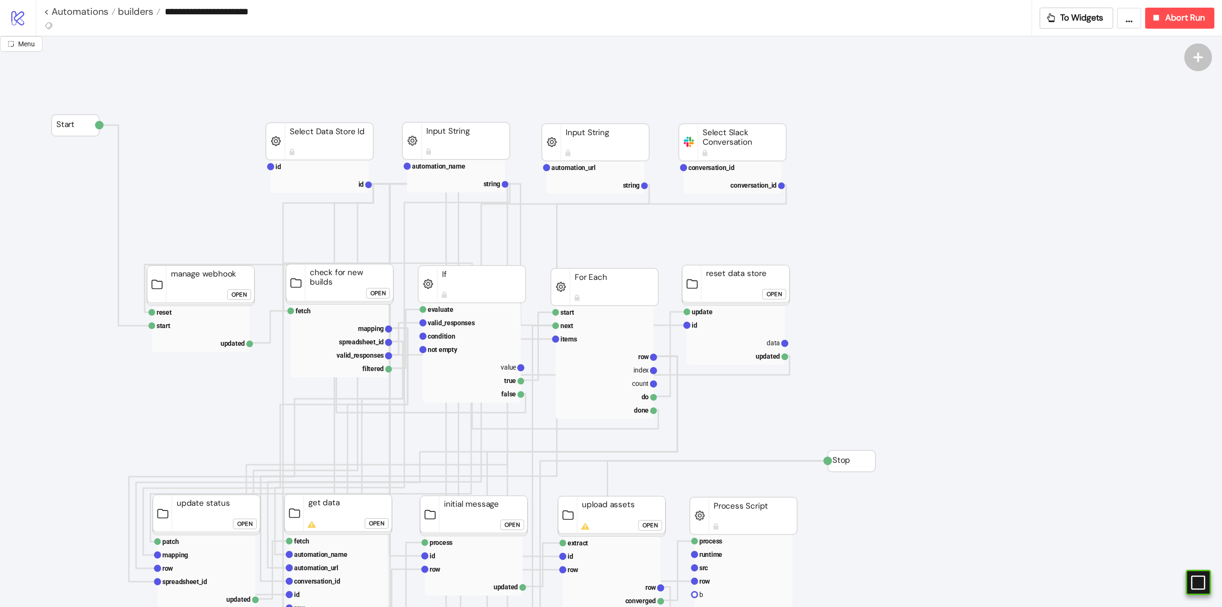
scroll to position [239, 0]
